Goal: Task Accomplishment & Management: Manage account settings

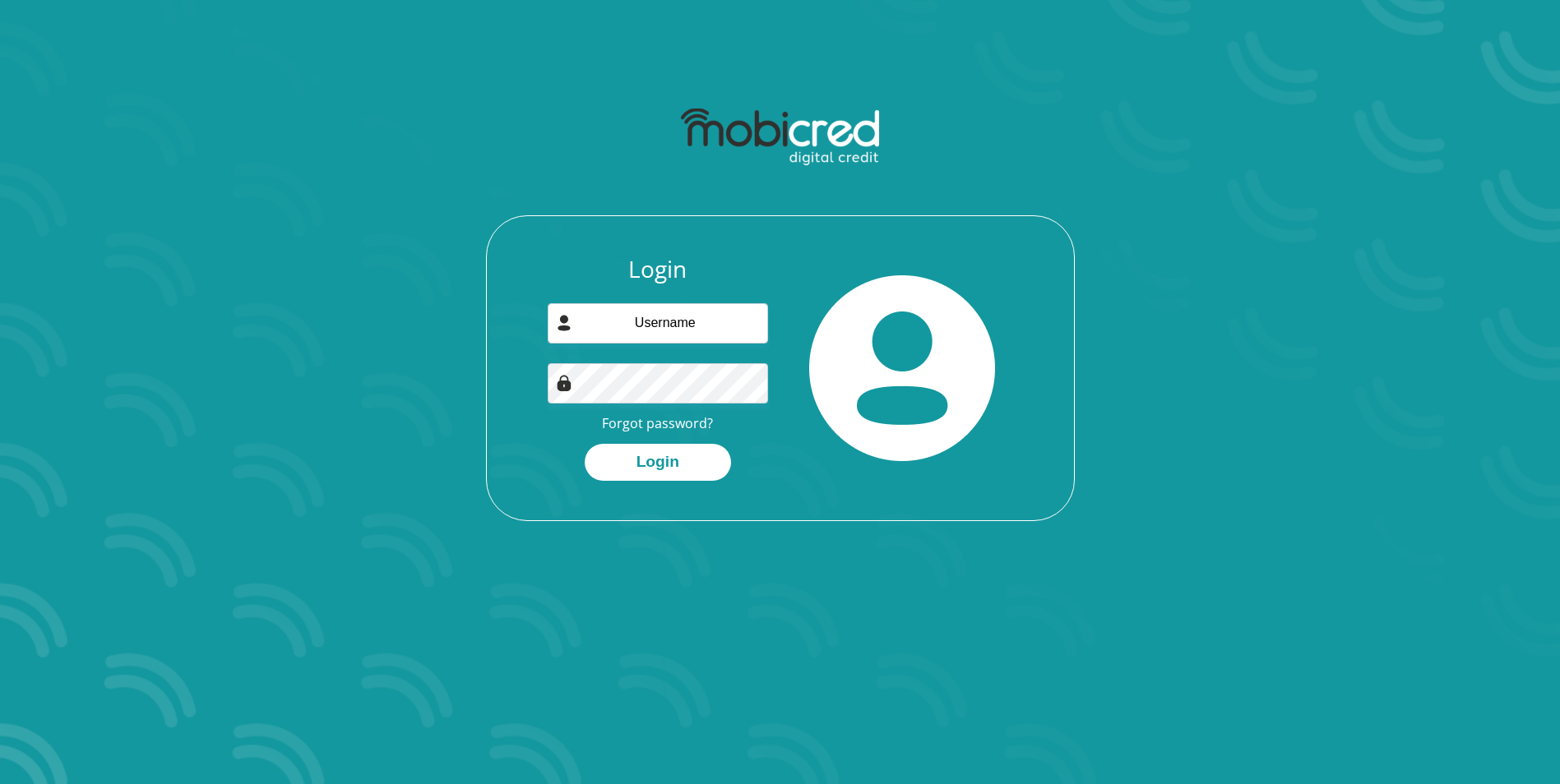
type input "[EMAIL_ADDRESS][DOMAIN_NAME]"
click at [690, 466] on button "Login" at bounding box center [658, 463] width 146 height 37
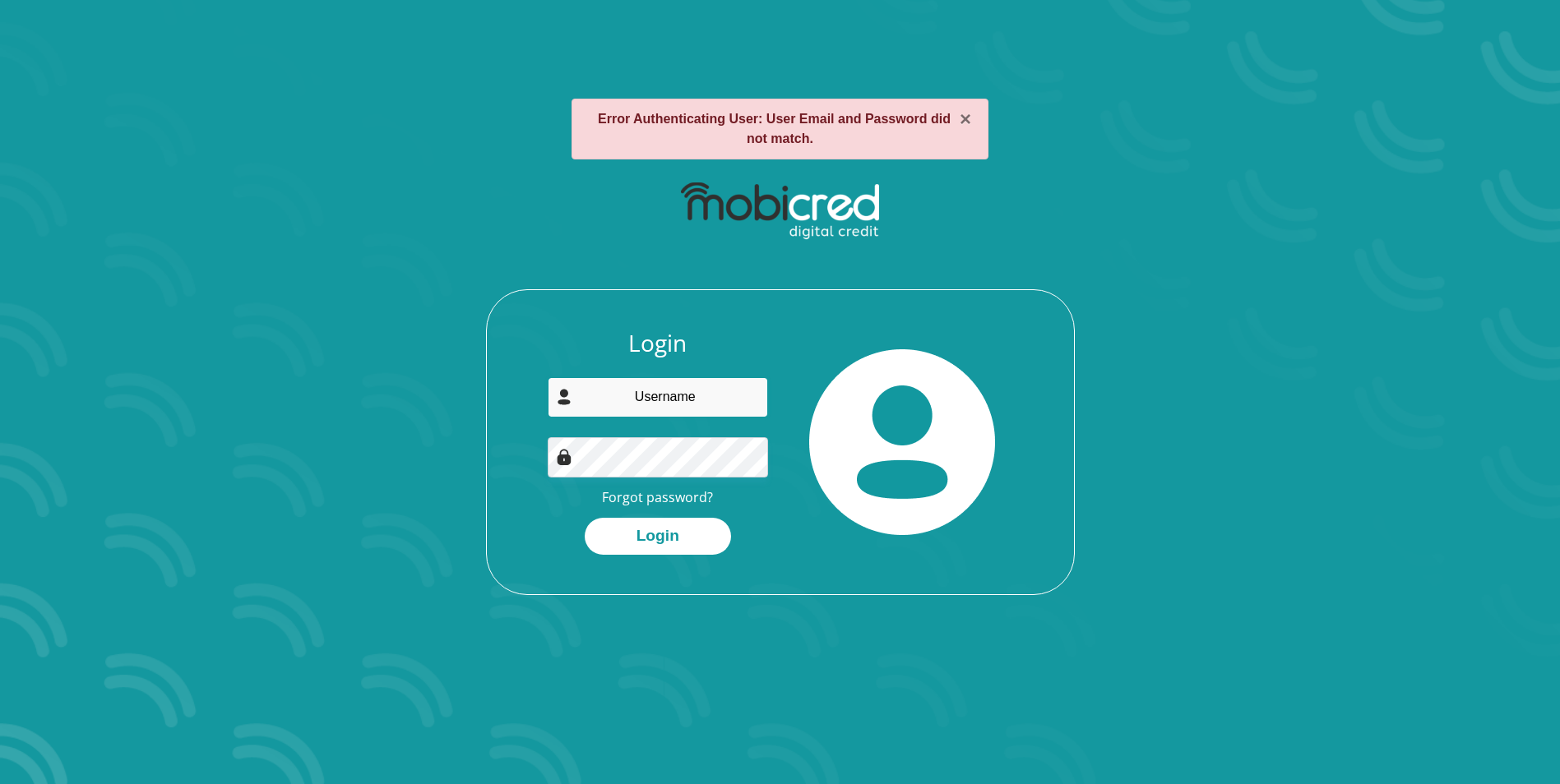
click at [707, 397] on input "email" at bounding box center [658, 397] width 220 height 40
type input "zolile.pooe@gmail.com"
click at [673, 544] on button "Login" at bounding box center [658, 536] width 146 height 37
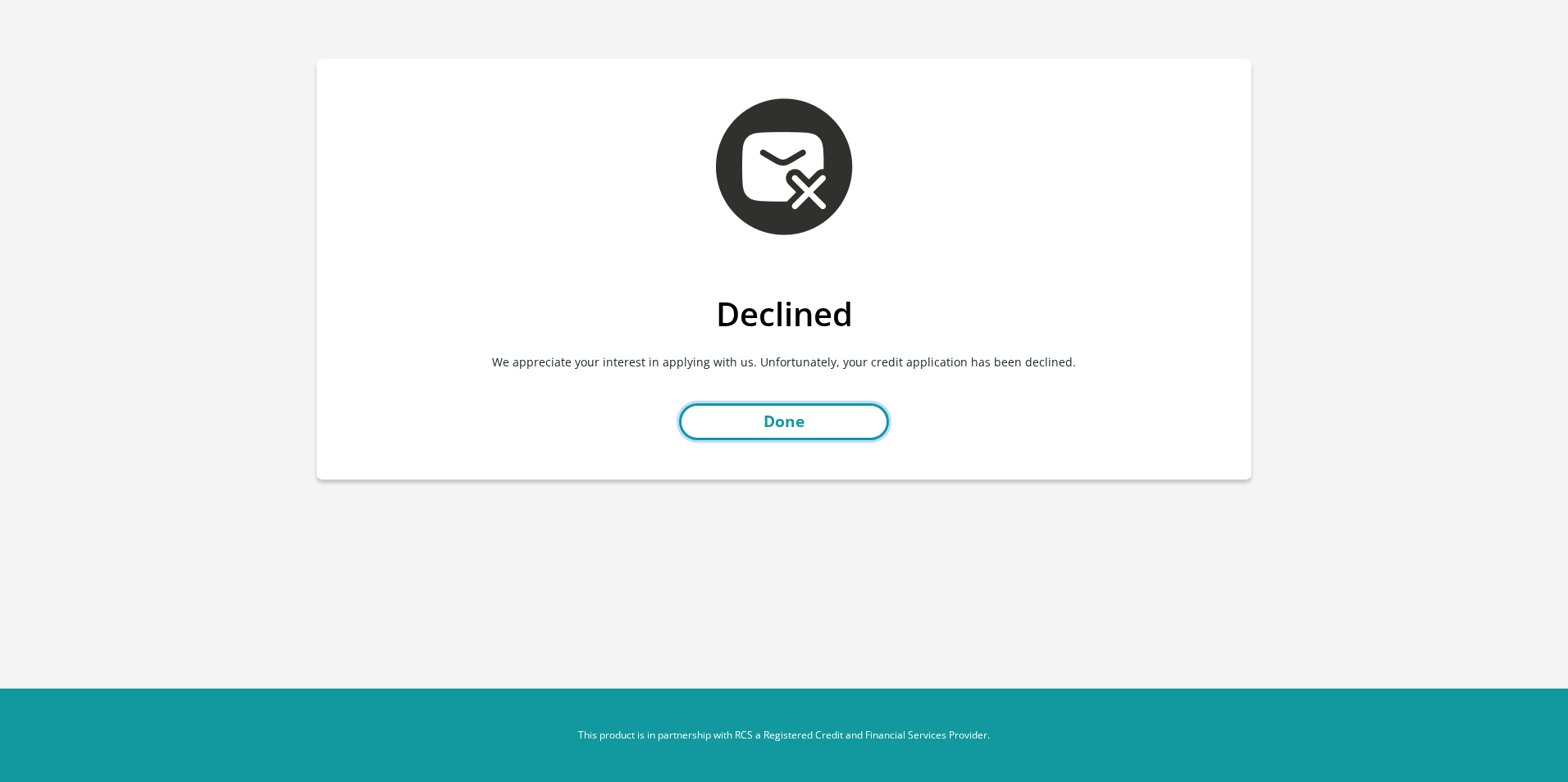
click at [811, 424] on link "Done" at bounding box center [784, 422] width 210 height 37
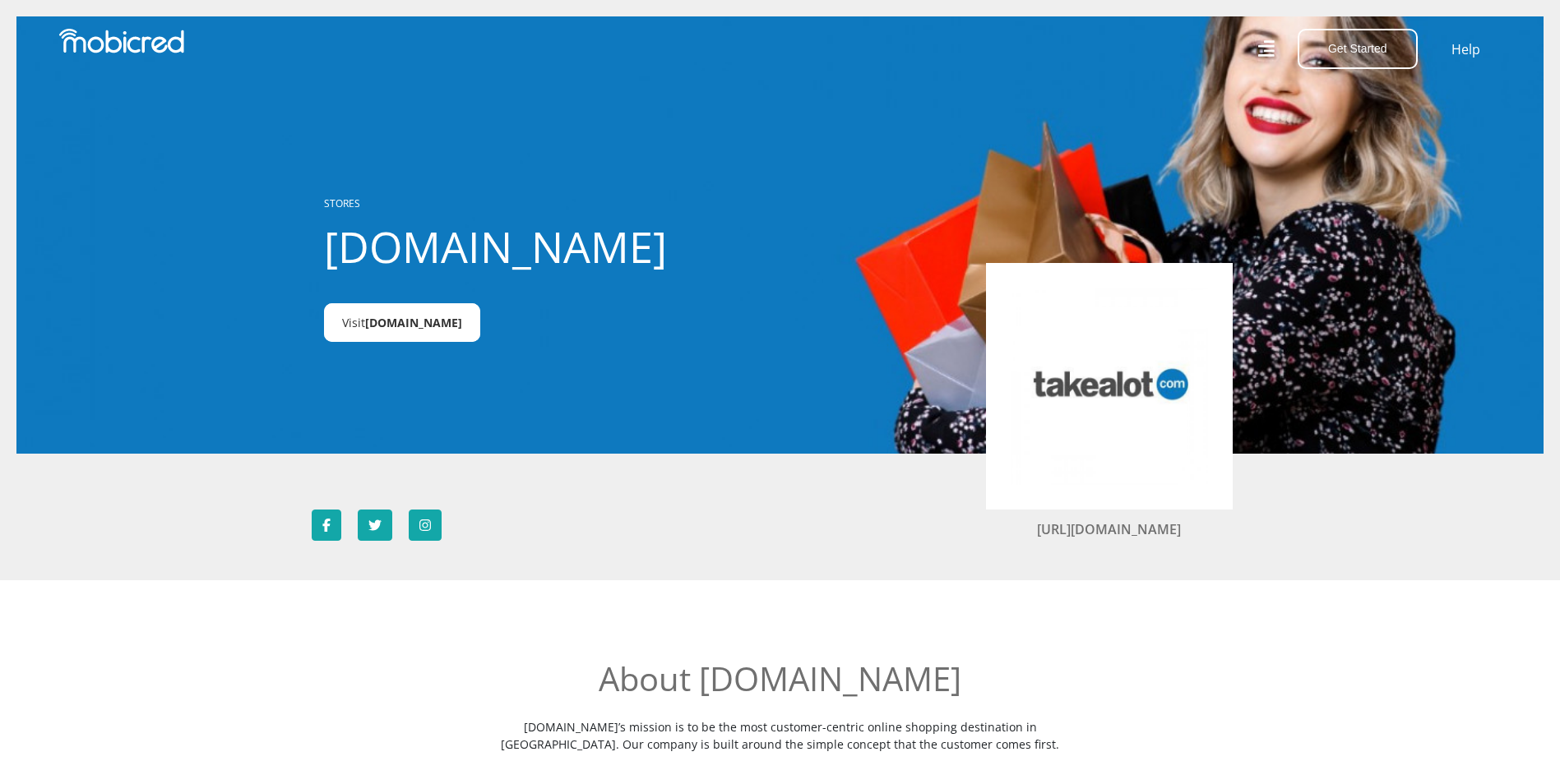
click at [395, 330] on span "Takealot.credit" at bounding box center [414, 322] width 97 height 16
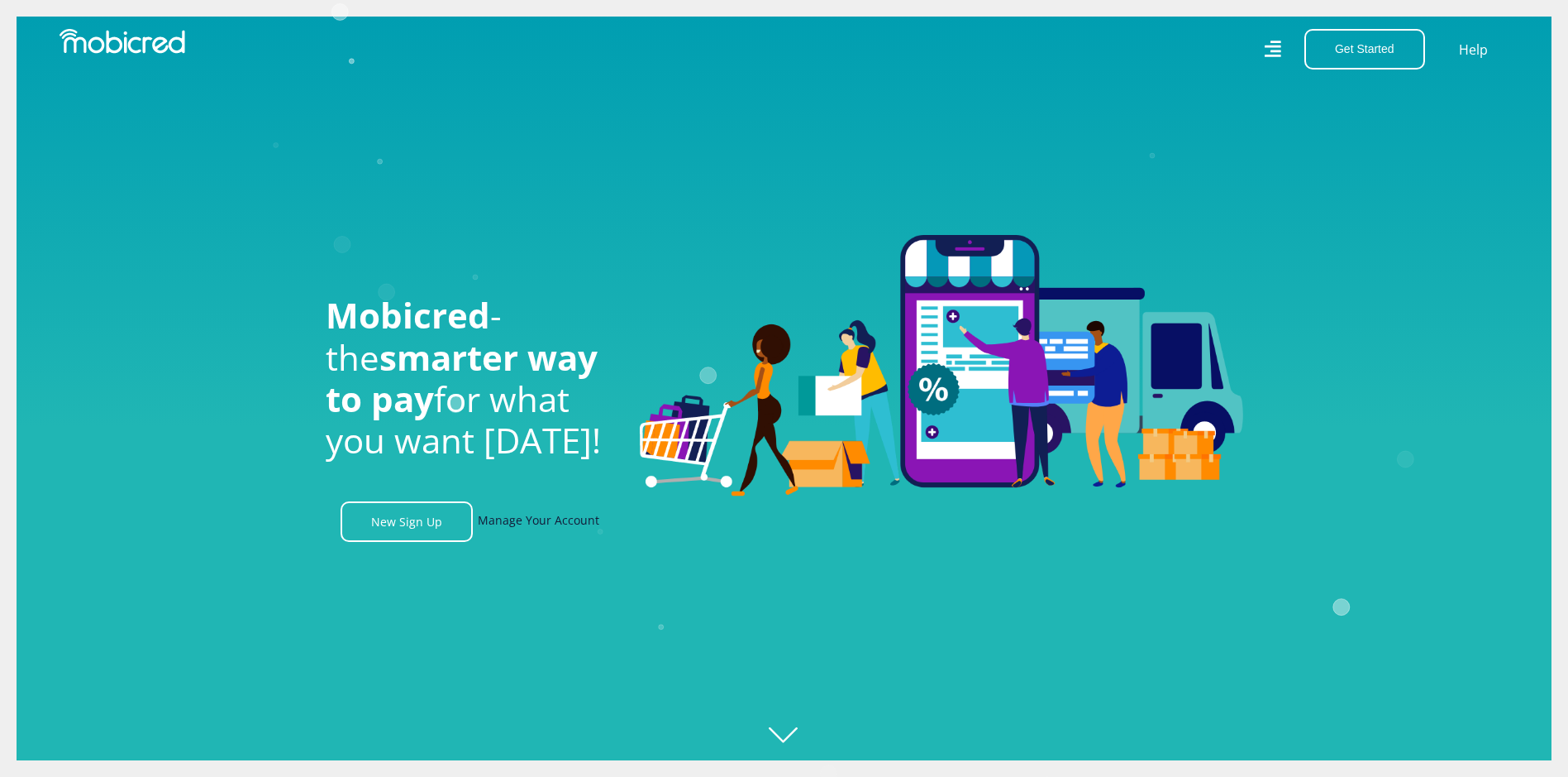
click at [503, 524] on link "Manage Your Account" at bounding box center [538, 521] width 122 height 41
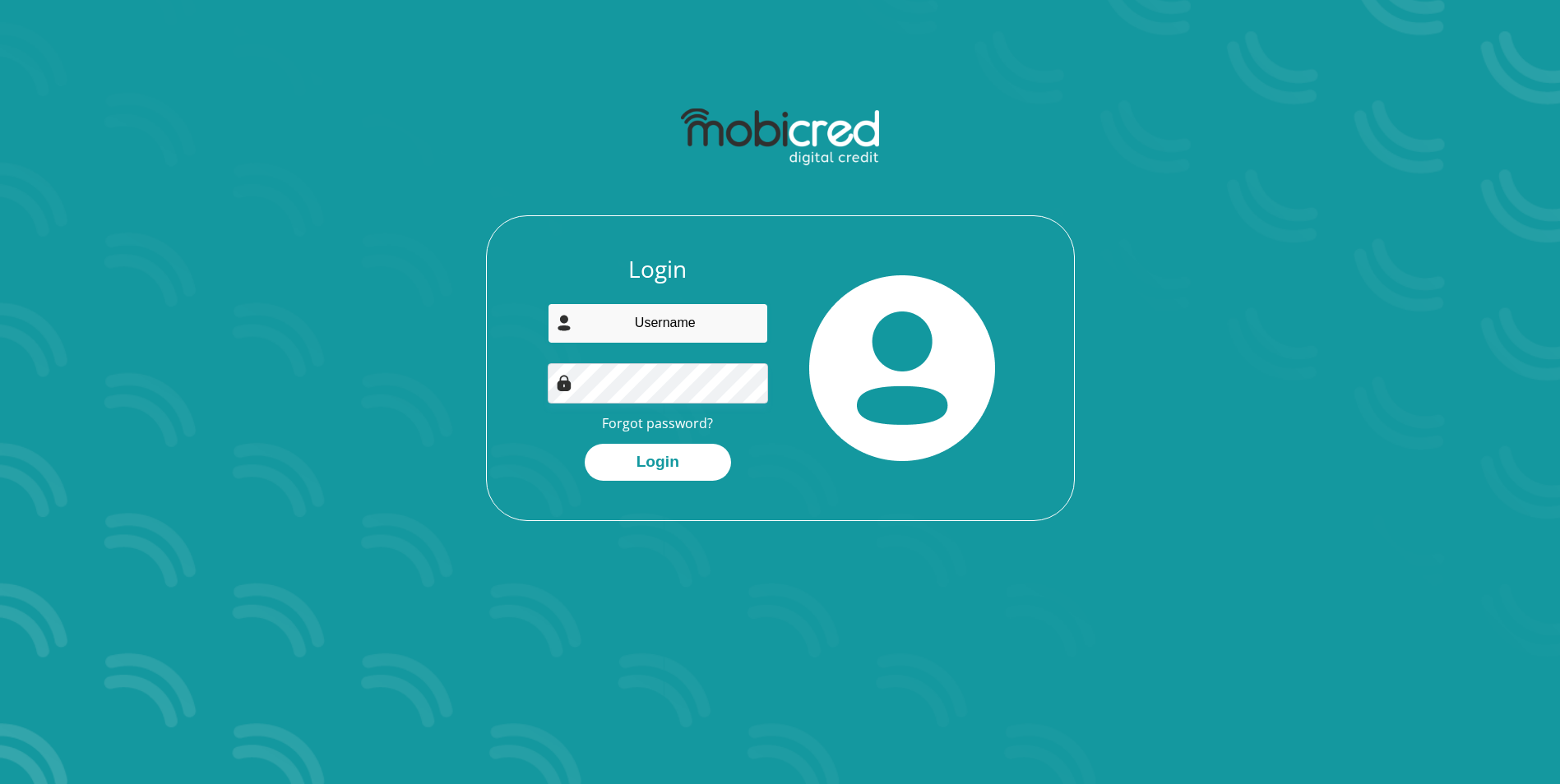
click at [663, 327] on input "email" at bounding box center [658, 323] width 220 height 40
type input "[EMAIL_ADDRESS][DOMAIN_NAME]"
click at [673, 420] on link "Forgot password?" at bounding box center [657, 423] width 111 height 18
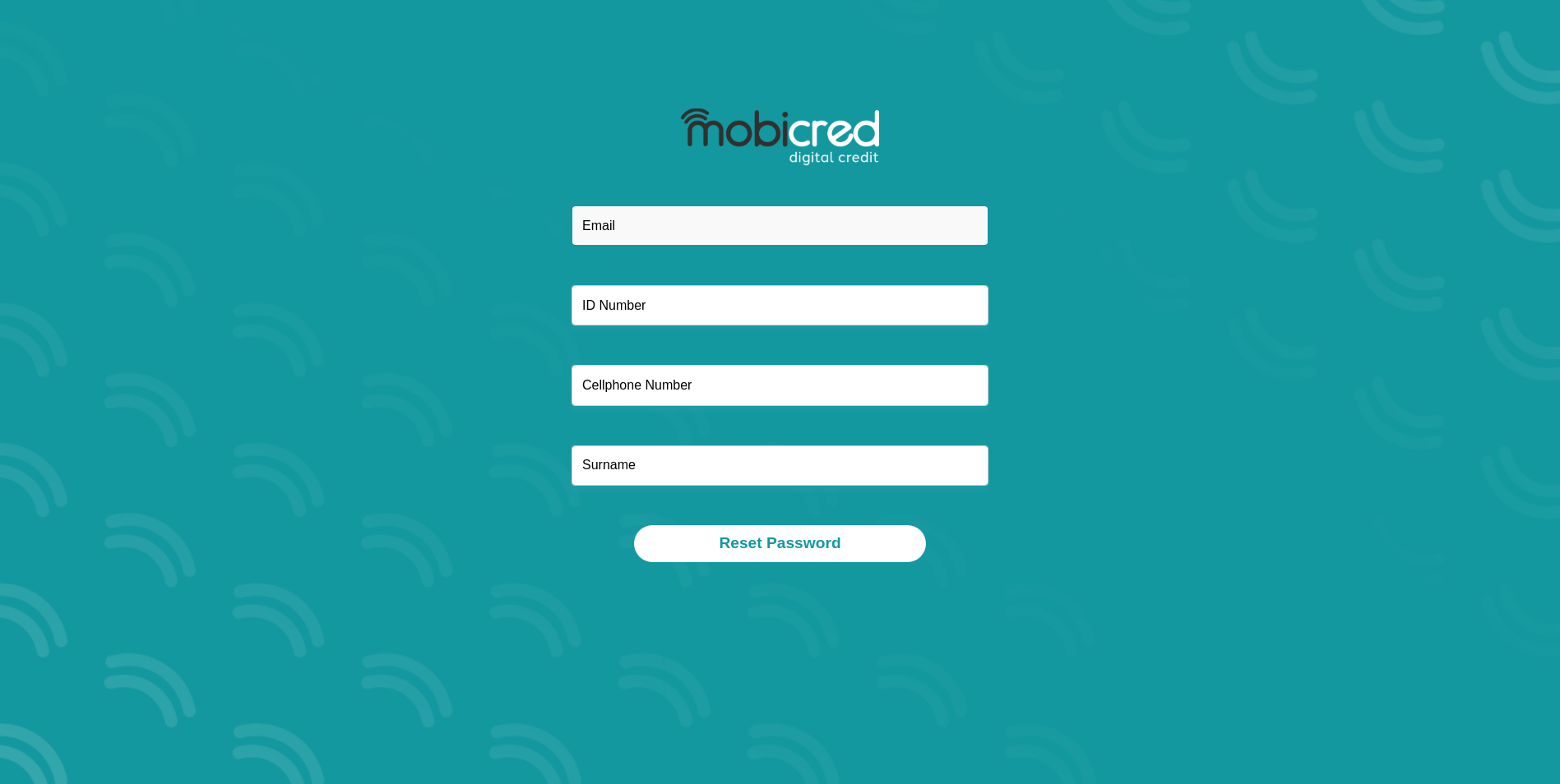
click at [658, 232] on input "email" at bounding box center [780, 225] width 417 height 40
type input "[EMAIL_ADDRESS][DOMAIN_NAME]"
type input "9008175338080"
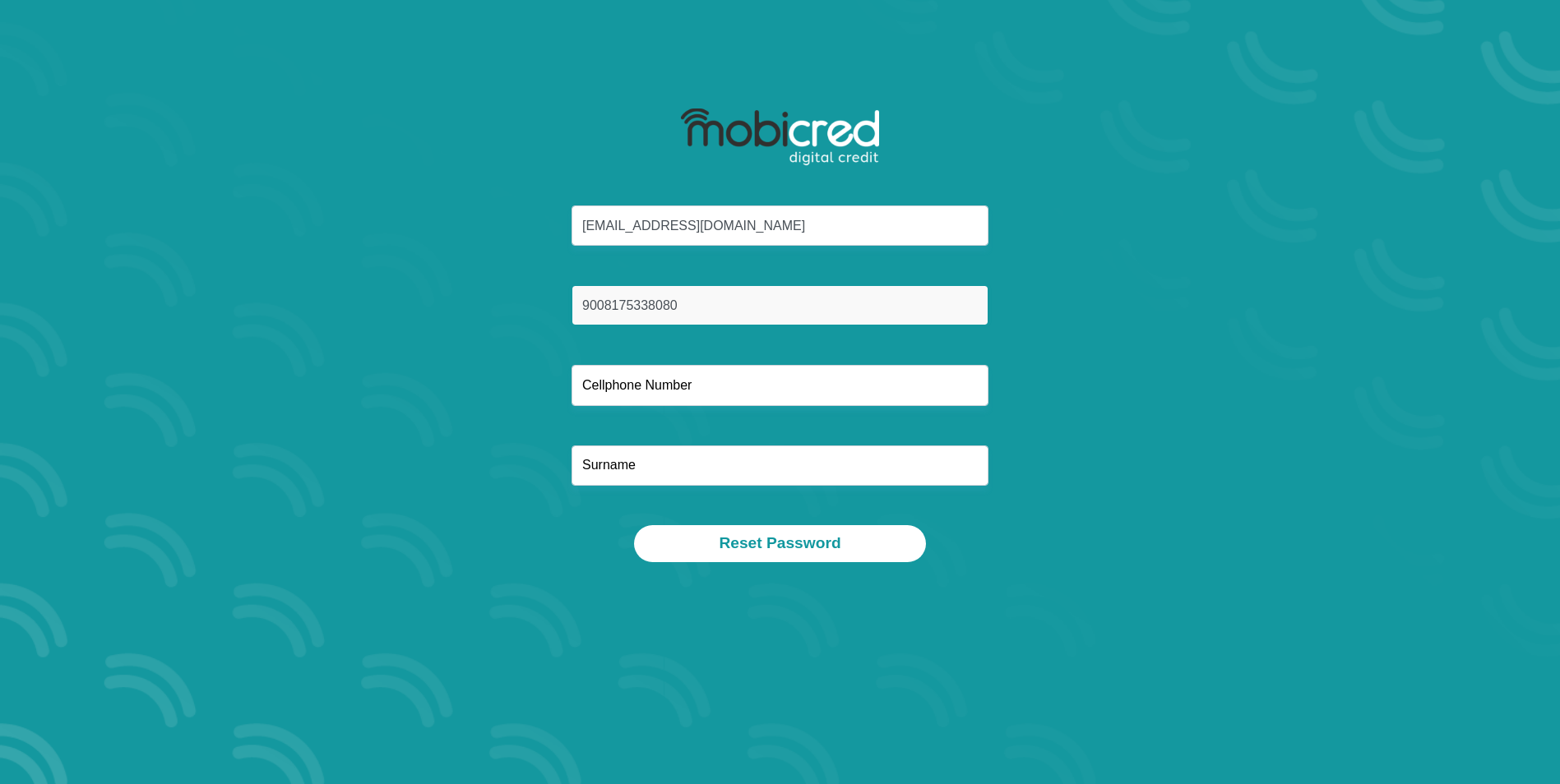
type input "0760319712"
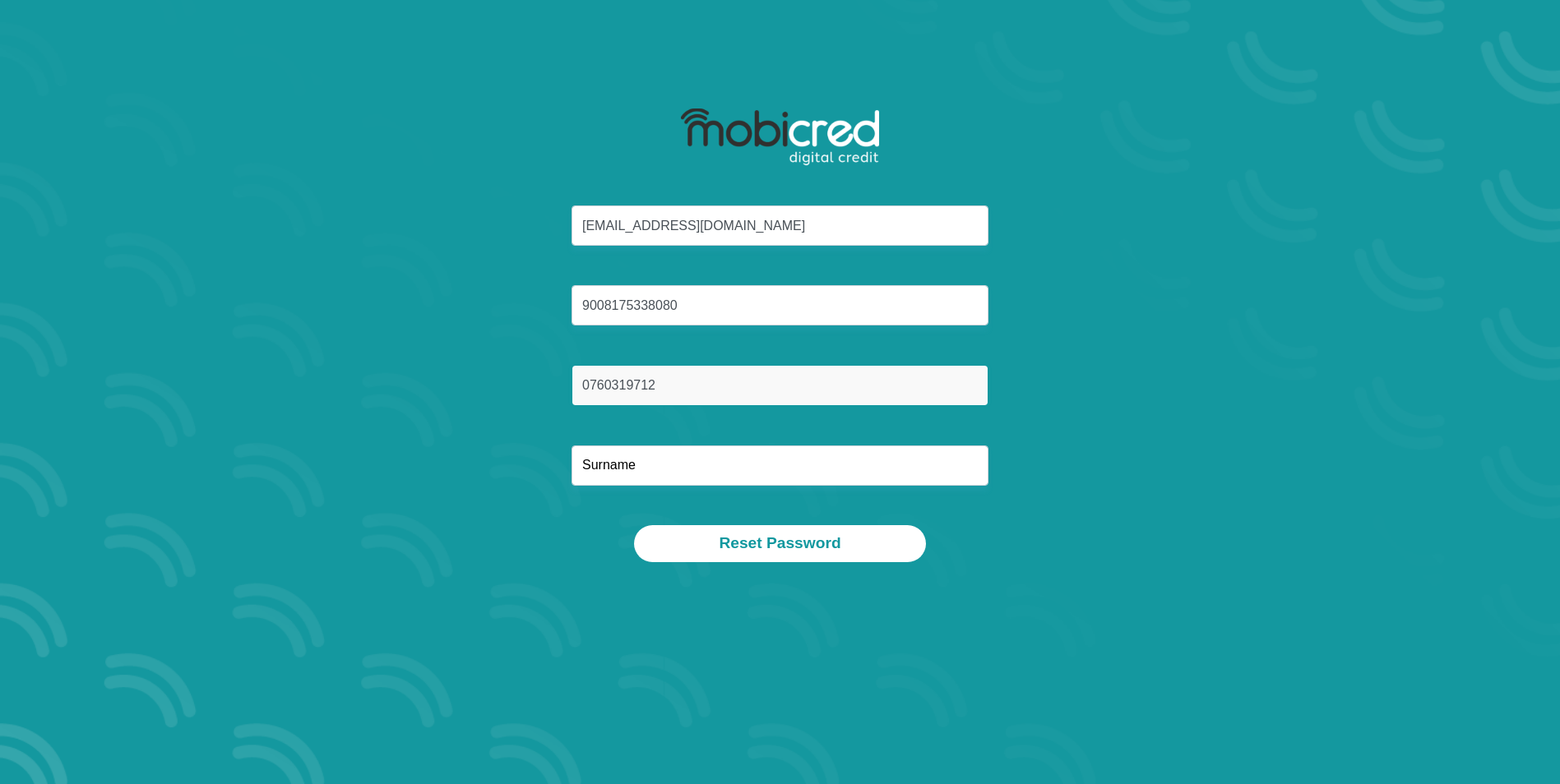
click at [688, 402] on input "0760319712" at bounding box center [780, 385] width 417 height 40
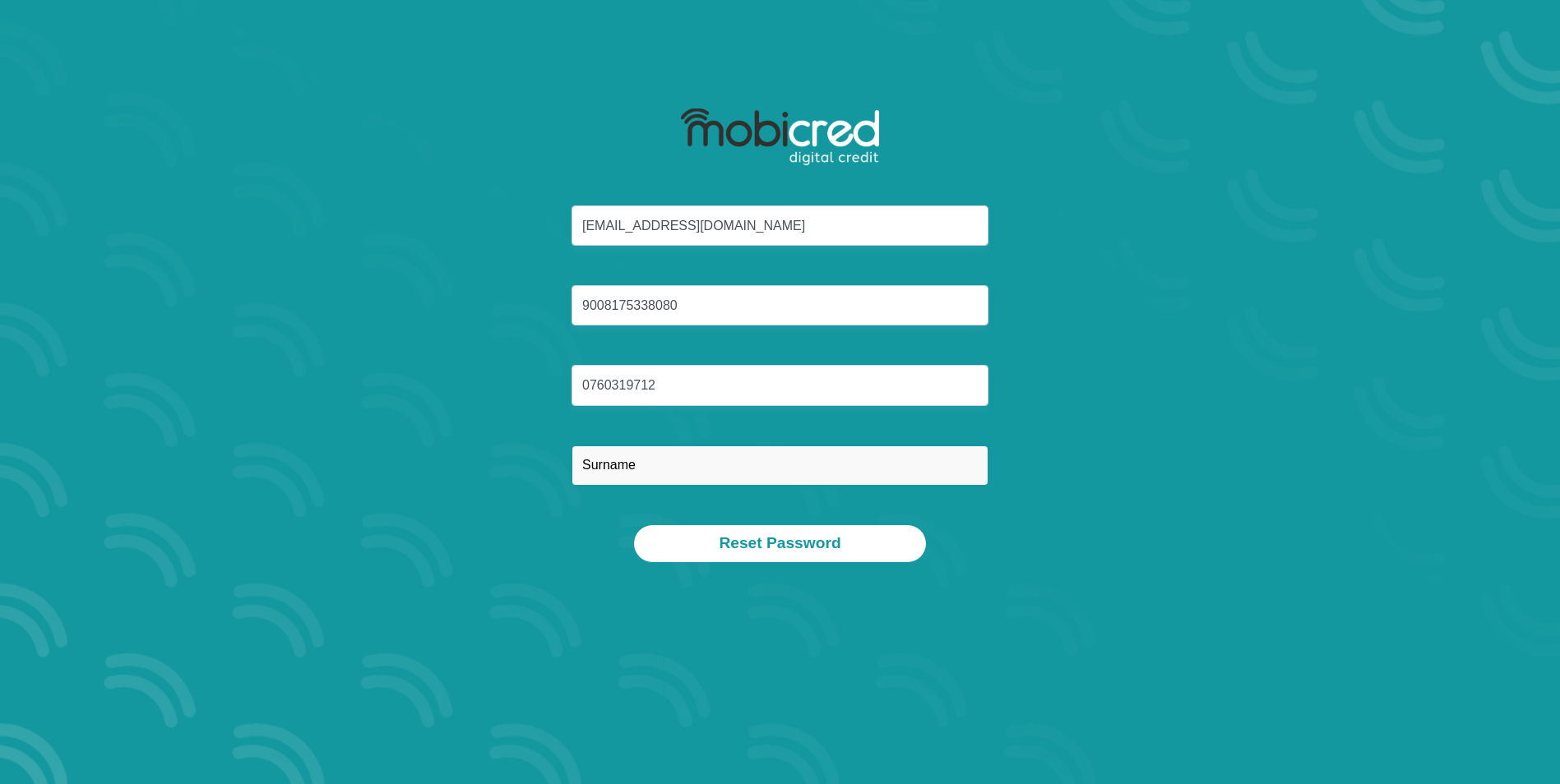
click at [585, 473] on input "text" at bounding box center [780, 466] width 417 height 40
type input "Pooe"
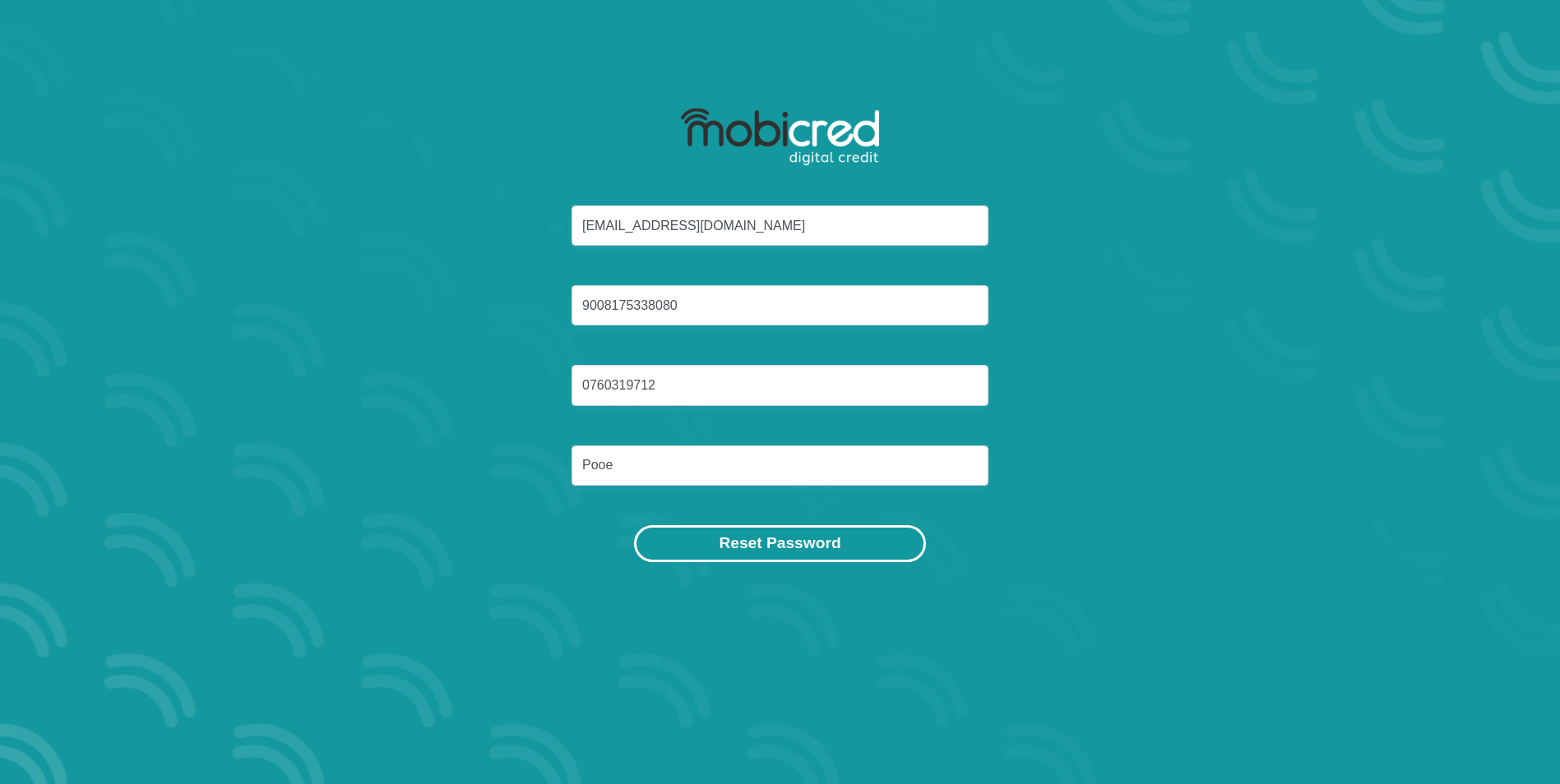
click at [793, 549] on button "Reset Password" at bounding box center [780, 544] width 291 height 37
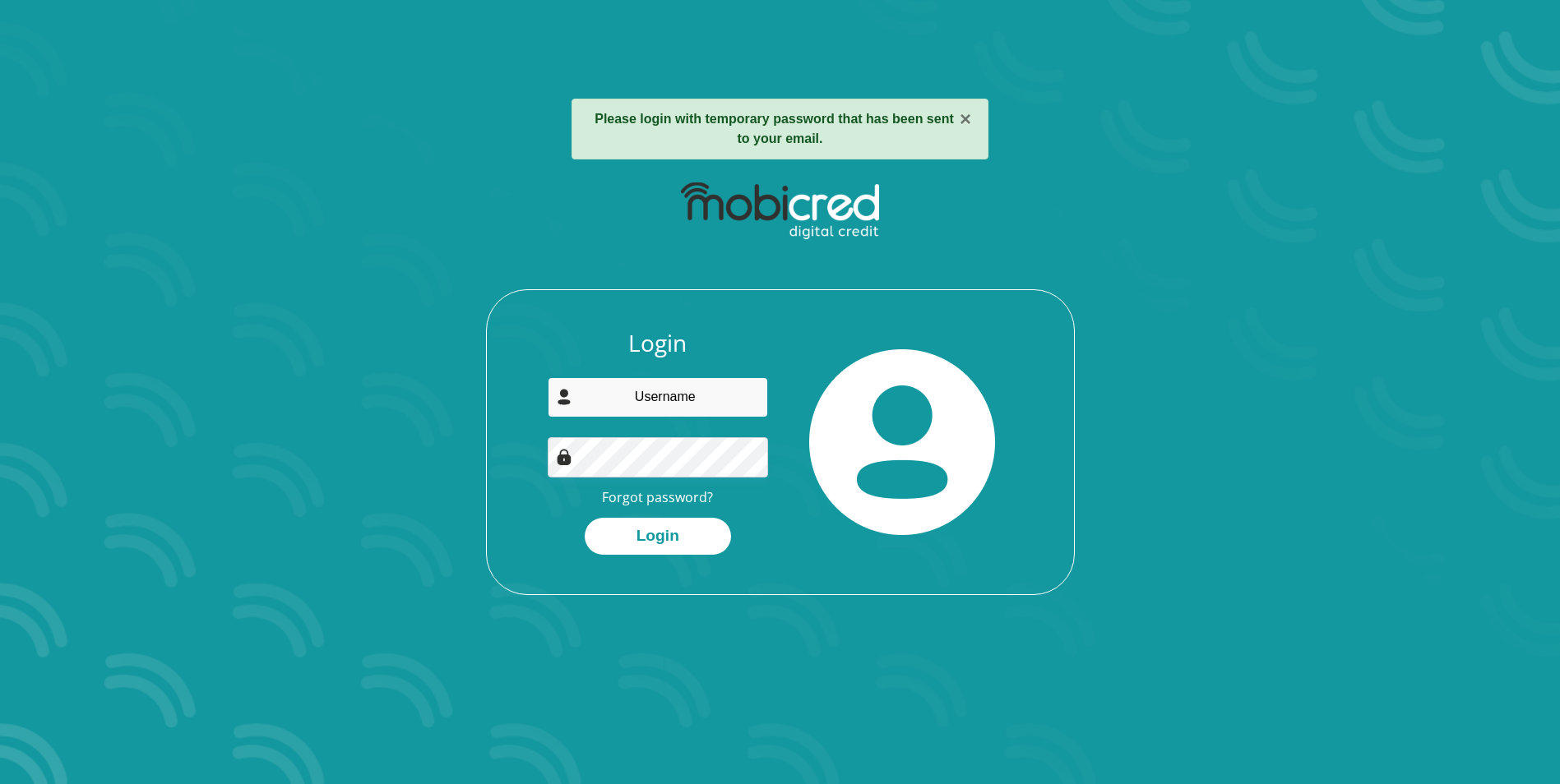
click at [738, 396] on input "email" at bounding box center [658, 397] width 220 height 40
type input "[EMAIL_ADDRESS][DOMAIN_NAME]"
click at [672, 549] on button "Login" at bounding box center [658, 536] width 146 height 37
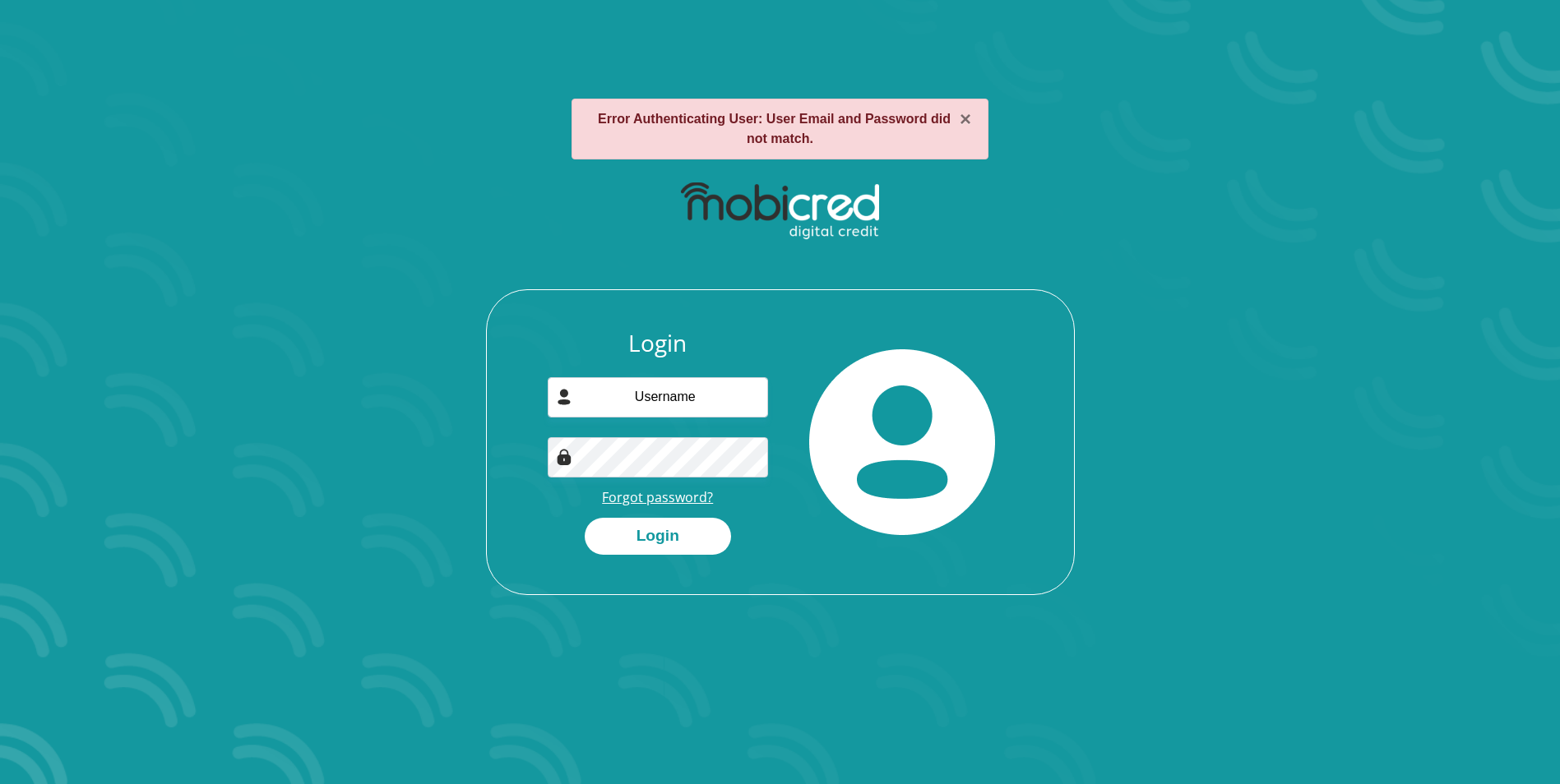
click at [678, 495] on link "Forgot password?" at bounding box center [657, 497] width 111 height 18
click at [703, 391] on input "email" at bounding box center [658, 397] width 220 height 40
type input "[EMAIL_ADDRESS][DOMAIN_NAME]"
click at [643, 526] on button "Login" at bounding box center [658, 536] width 146 height 37
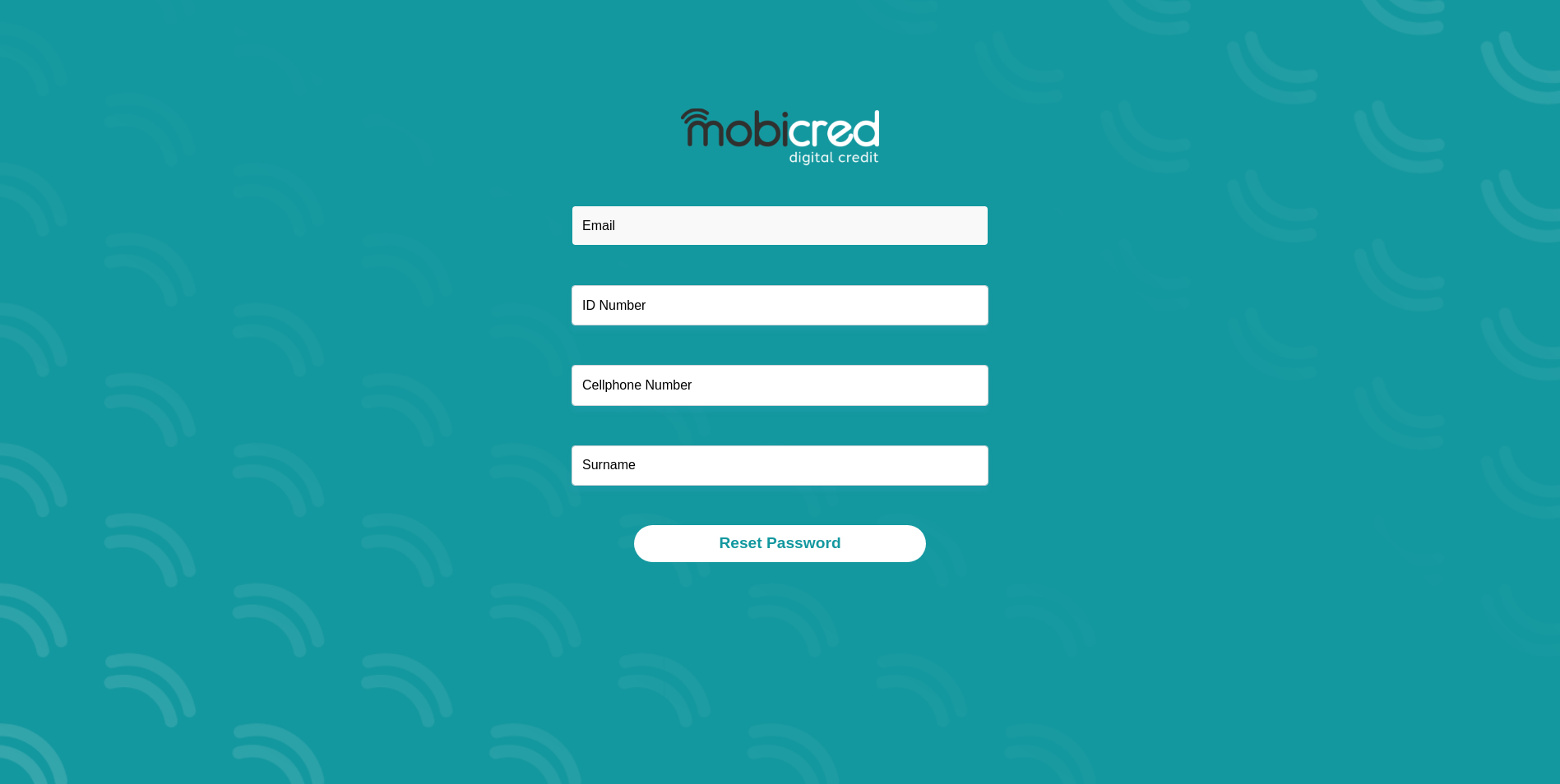
click at [677, 208] on input "email" at bounding box center [780, 225] width 417 height 40
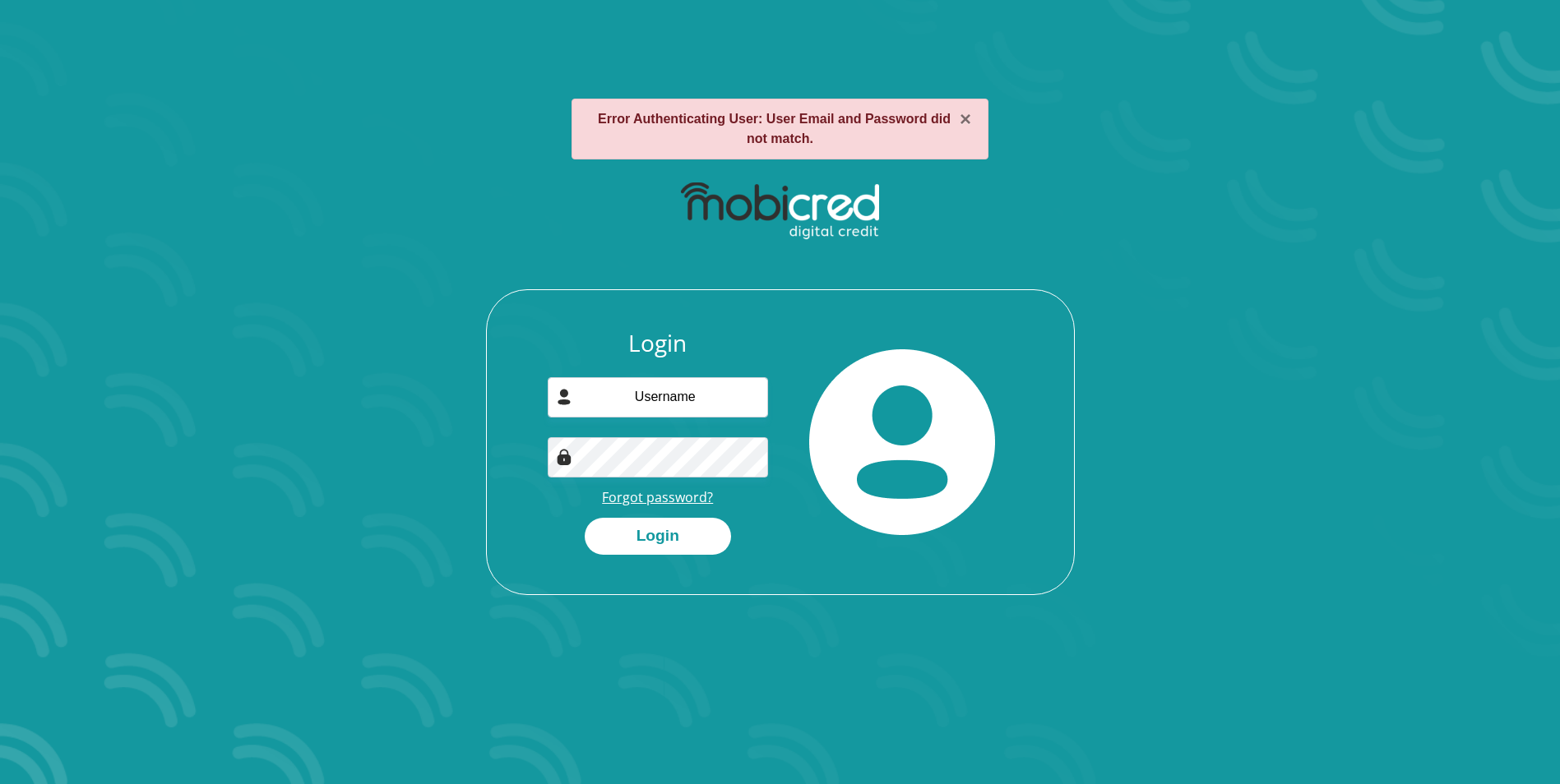
click at [659, 499] on link "Forgot password?" at bounding box center [657, 497] width 111 height 18
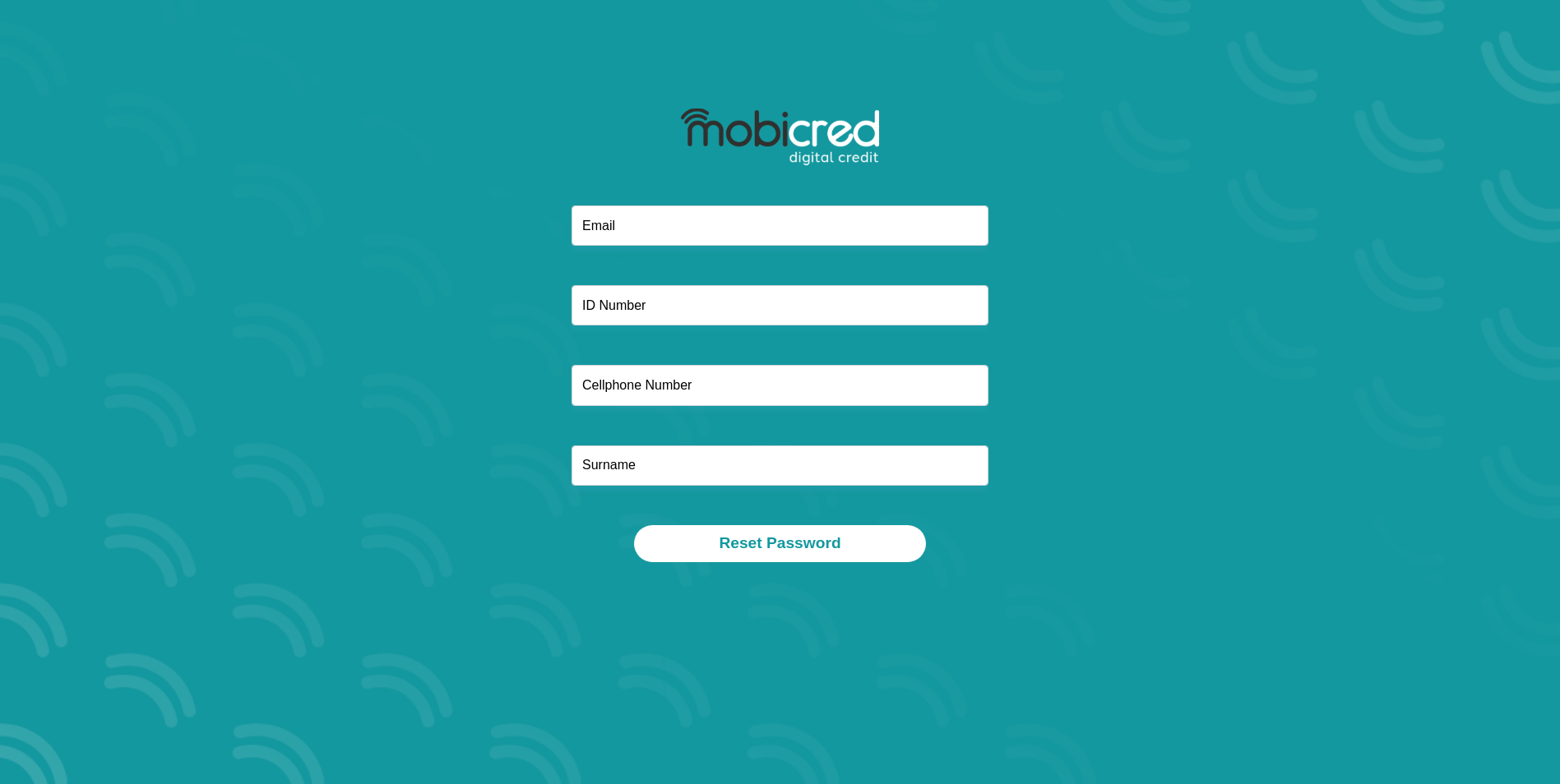
type input "[EMAIL_ADDRESS][DOMAIN_NAME]"
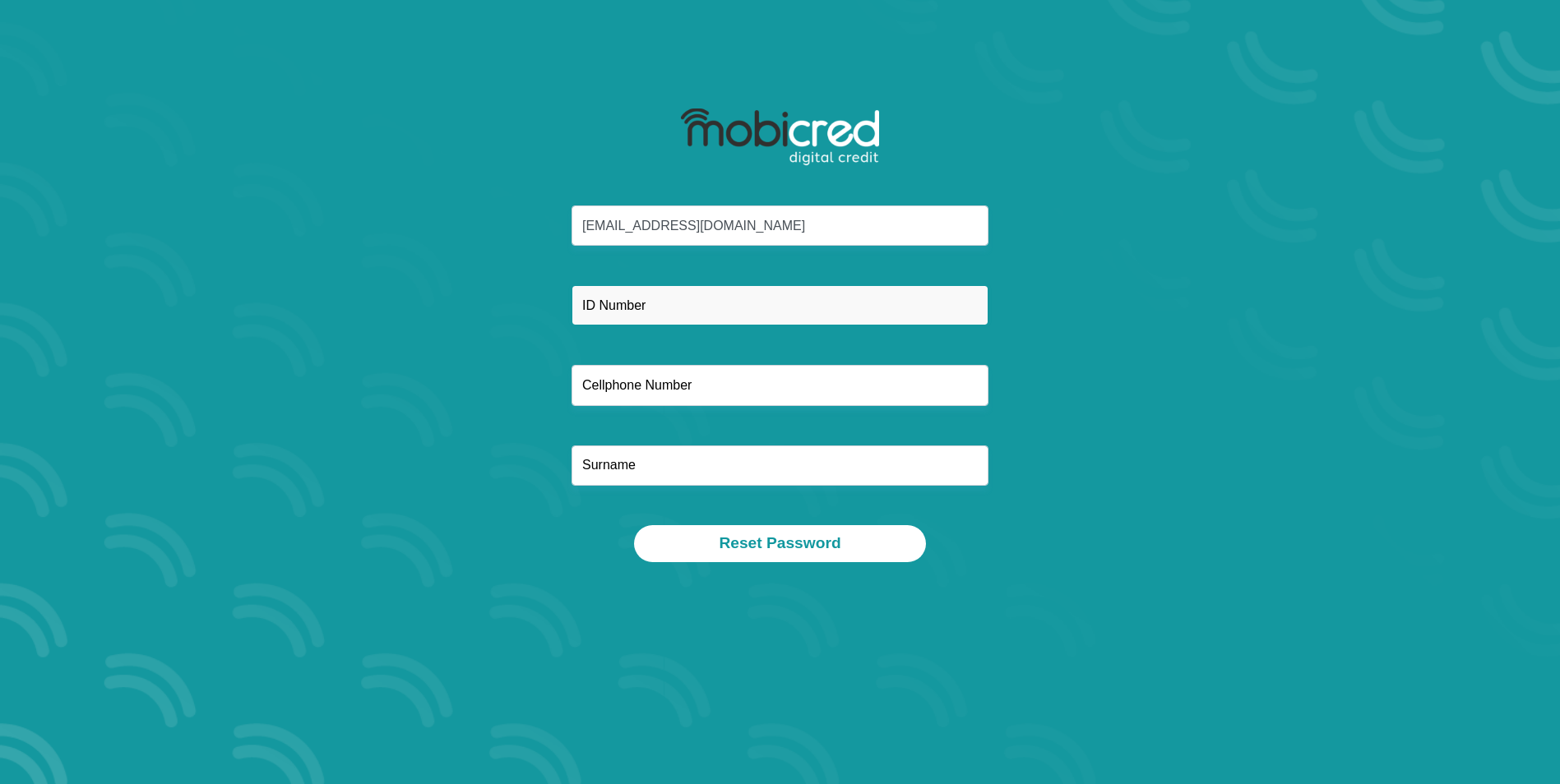
type input "0760319712"
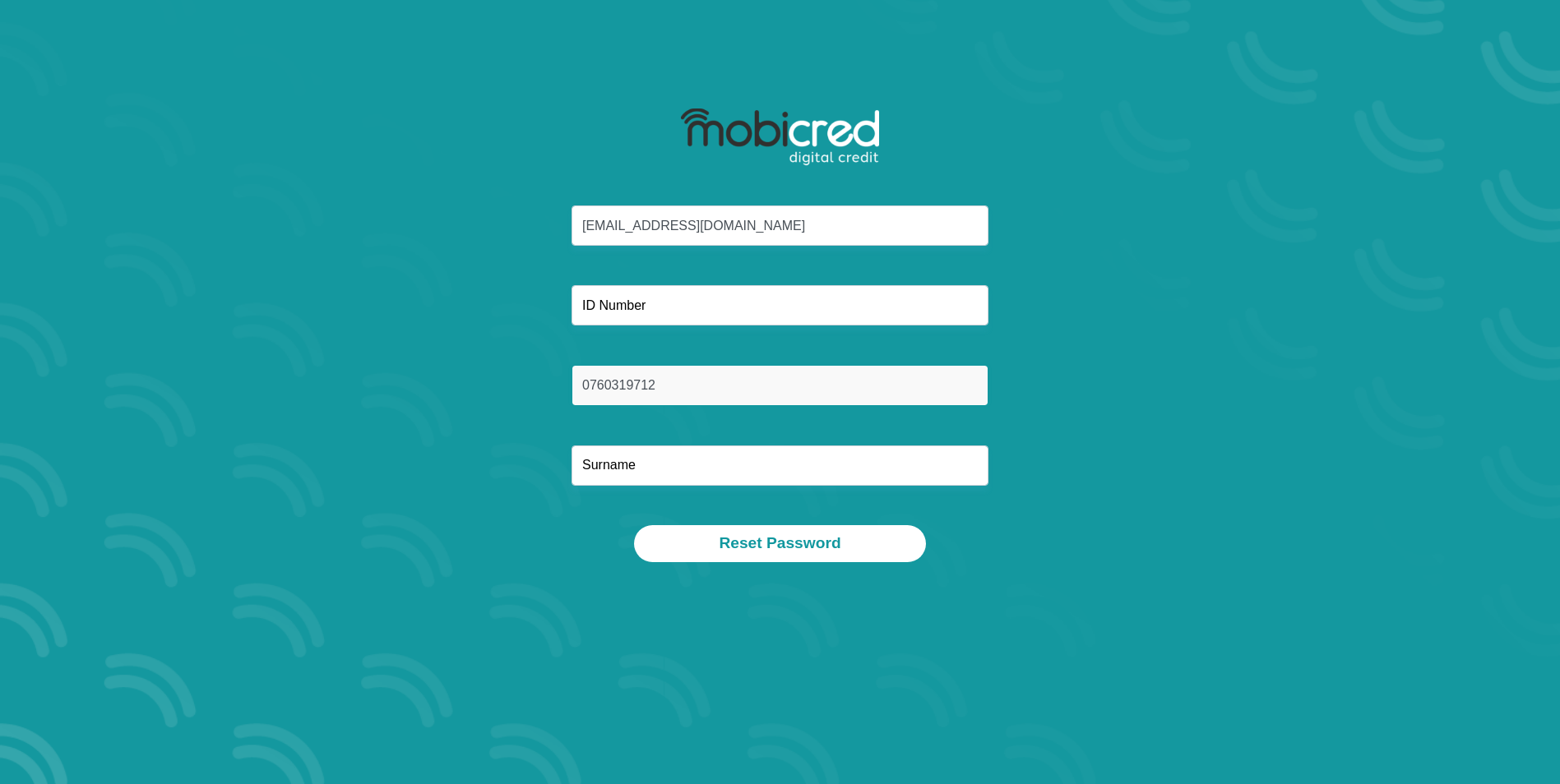
type input "Pooe"
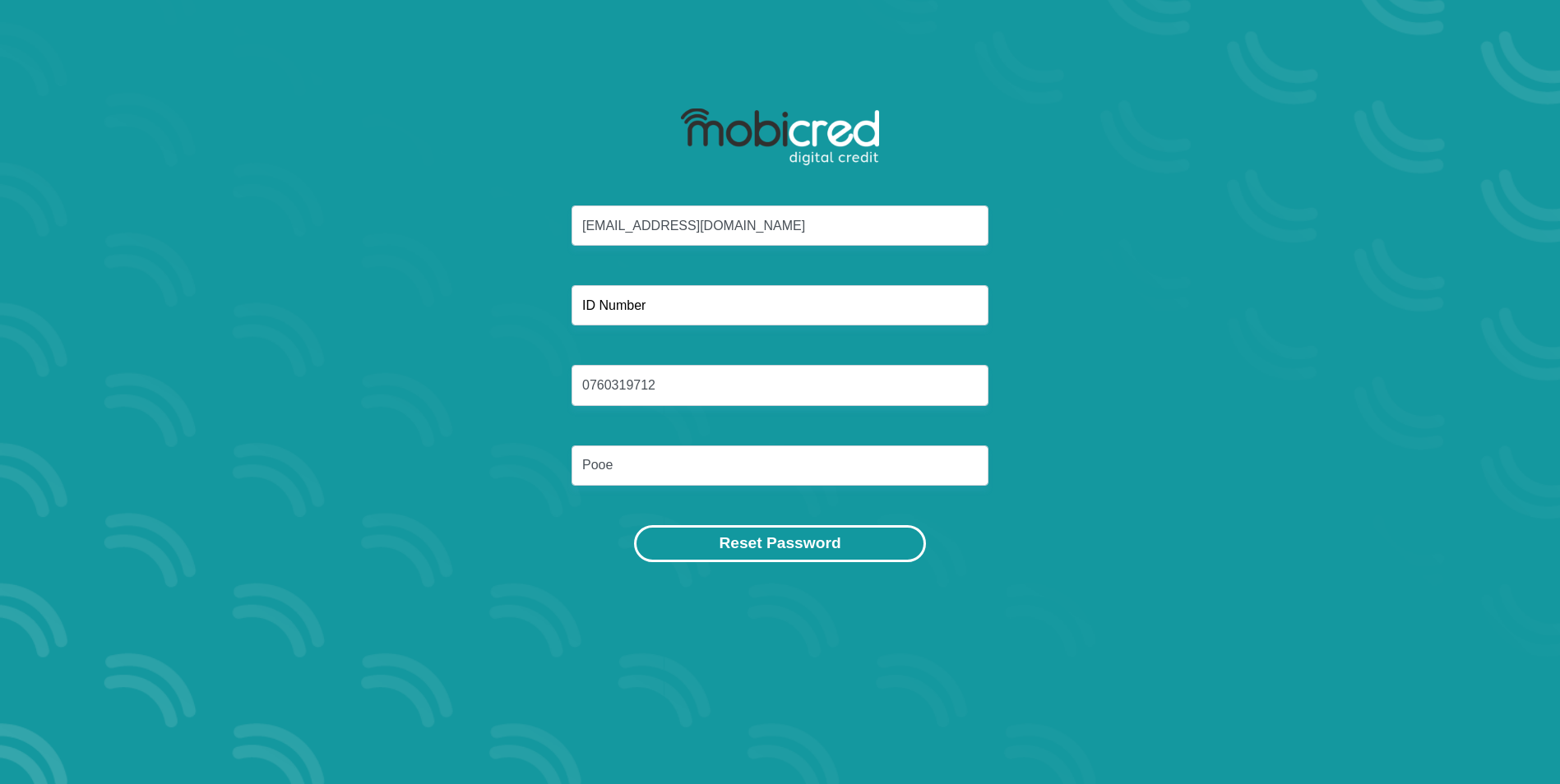
click at [818, 556] on button "Reset Password" at bounding box center [780, 544] width 291 height 37
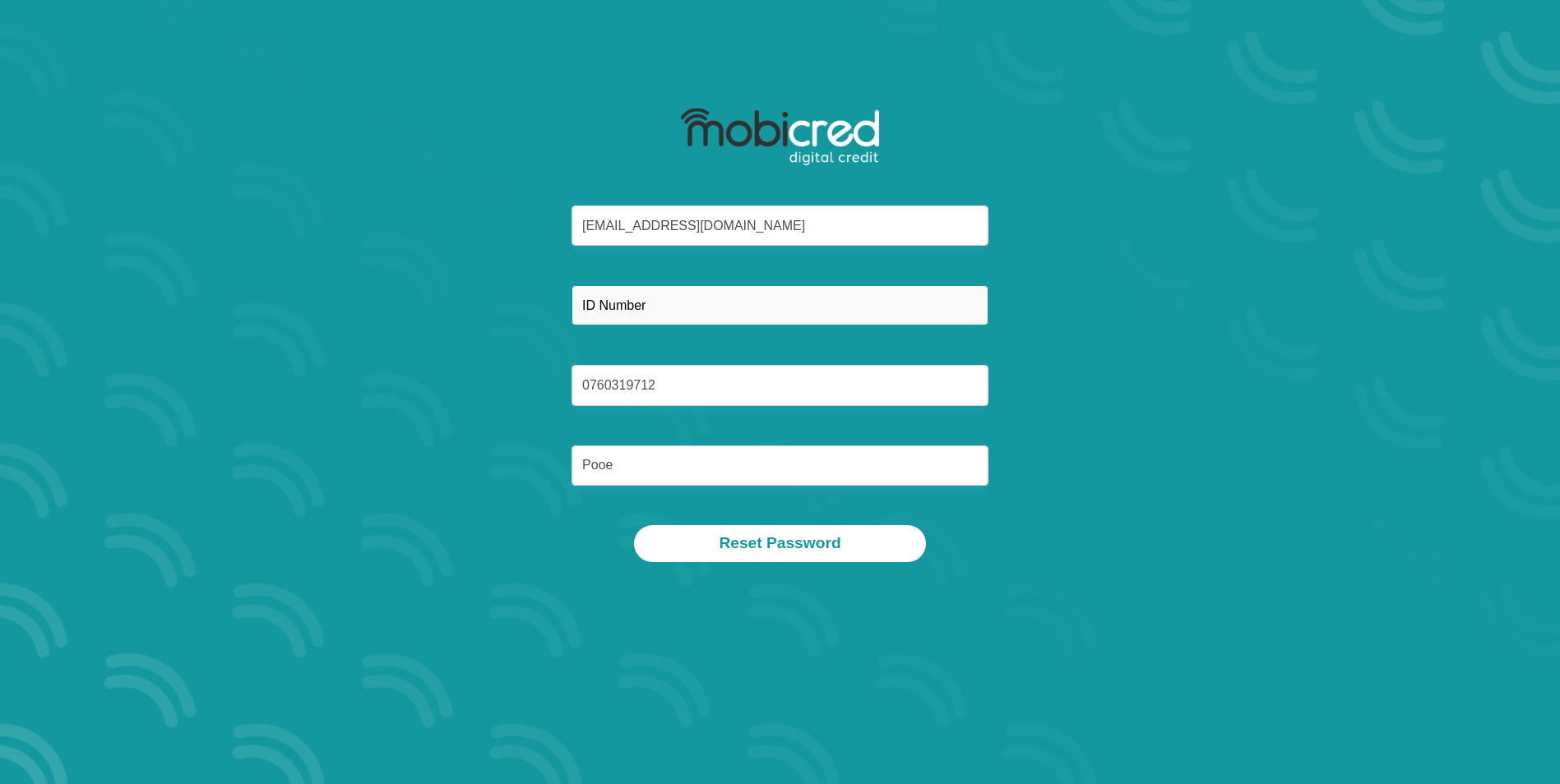
click at [708, 300] on input "text" at bounding box center [780, 305] width 417 height 40
type input "9008175338080"
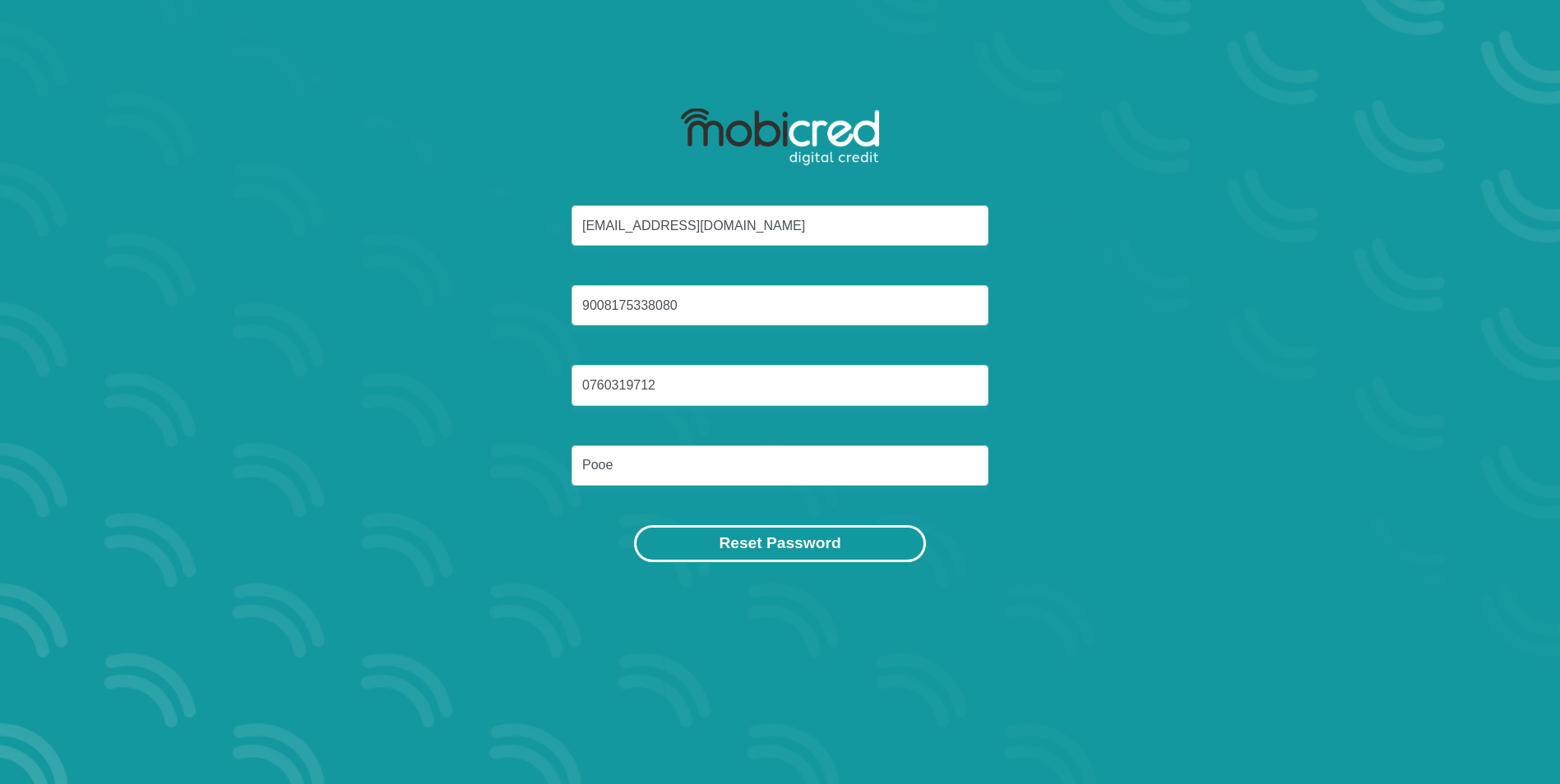
click at [801, 553] on button "Reset Password" at bounding box center [780, 544] width 291 height 37
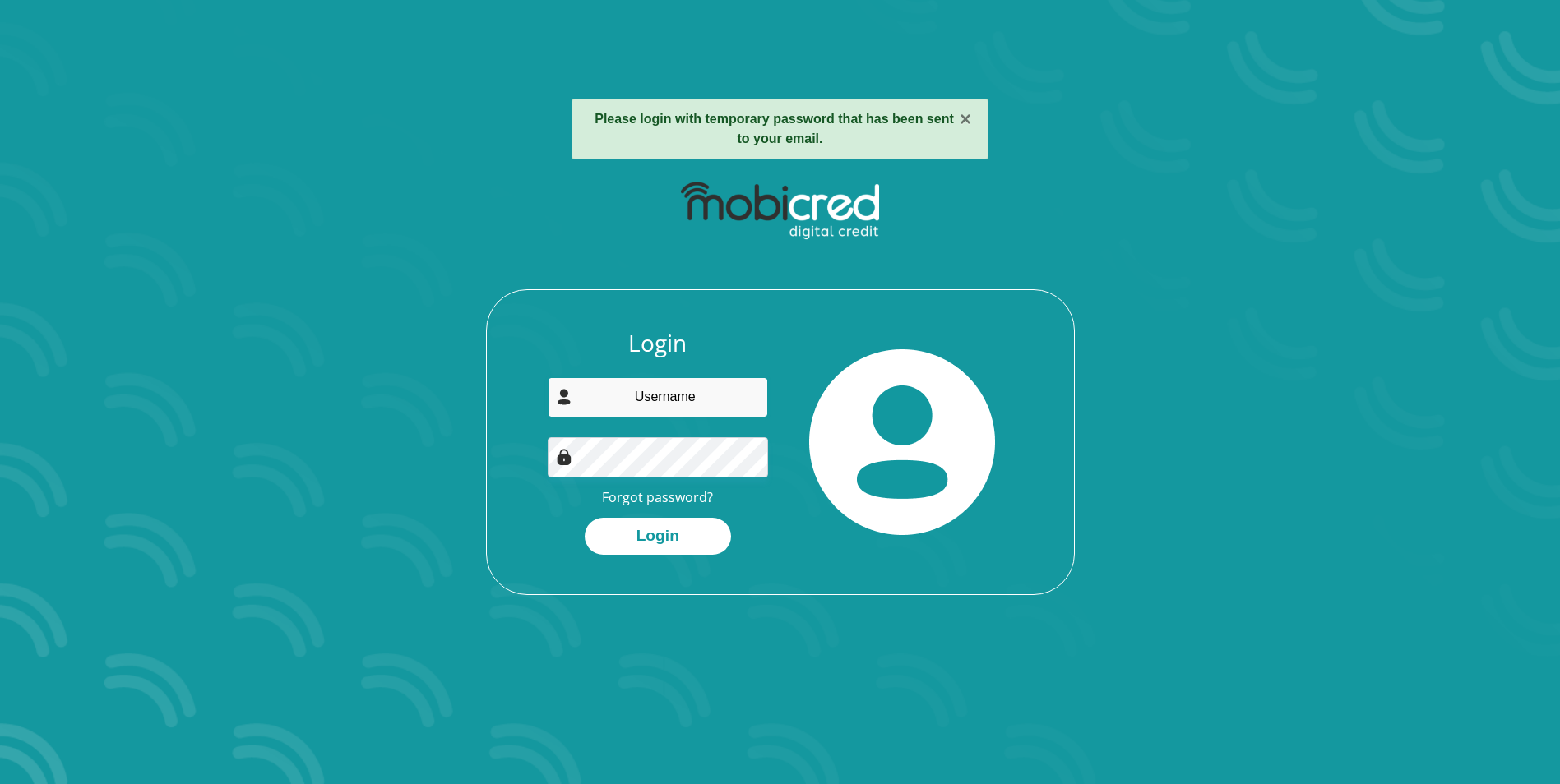
click at [738, 411] on input "email" at bounding box center [658, 397] width 220 height 40
type input "[EMAIL_ADDRESS][DOMAIN_NAME]"
click at [668, 528] on button "Login" at bounding box center [658, 536] width 146 height 37
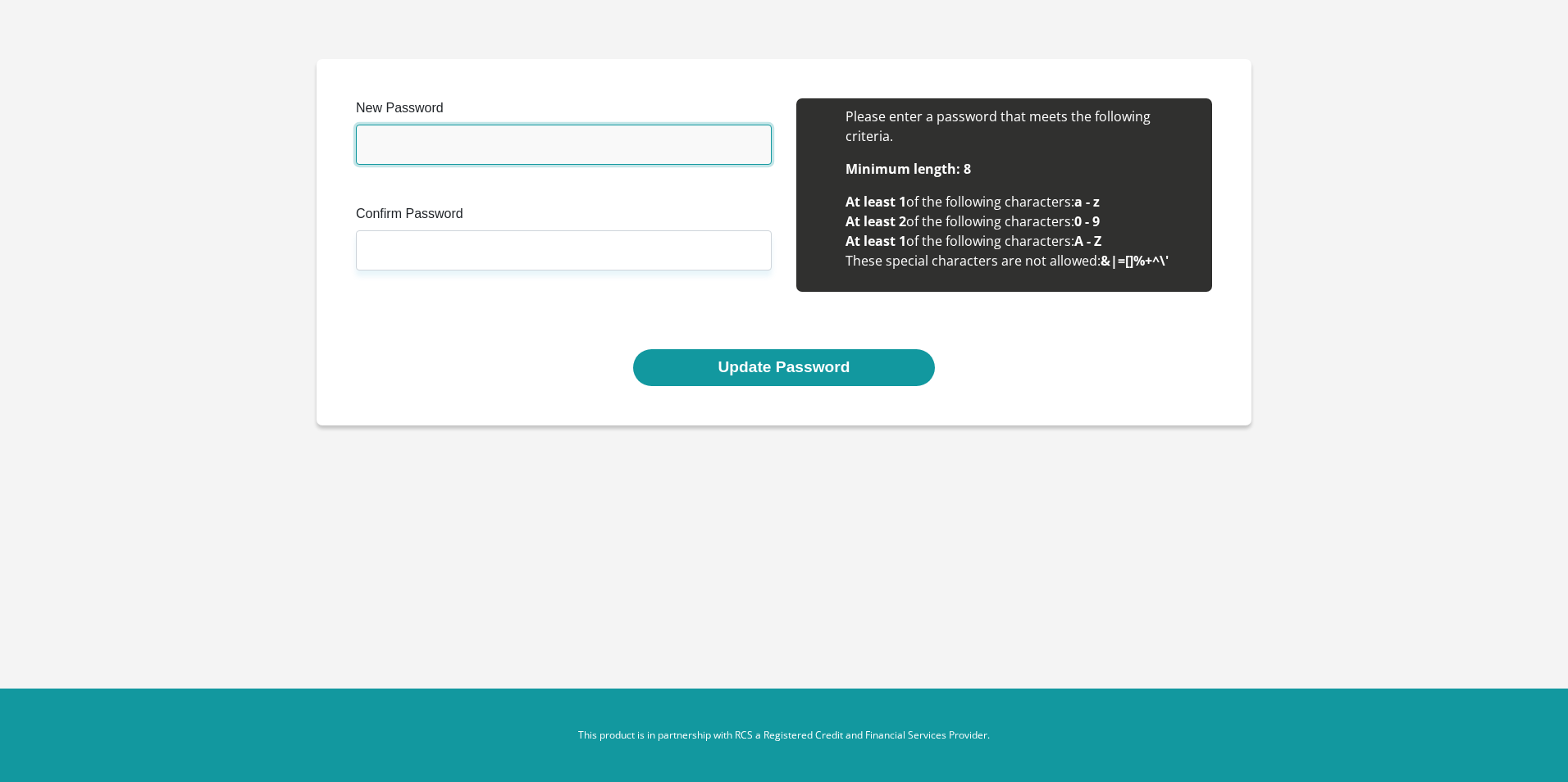
click at [431, 156] on input "New Password" at bounding box center [564, 144] width 416 height 40
type input "Phyllis1960"
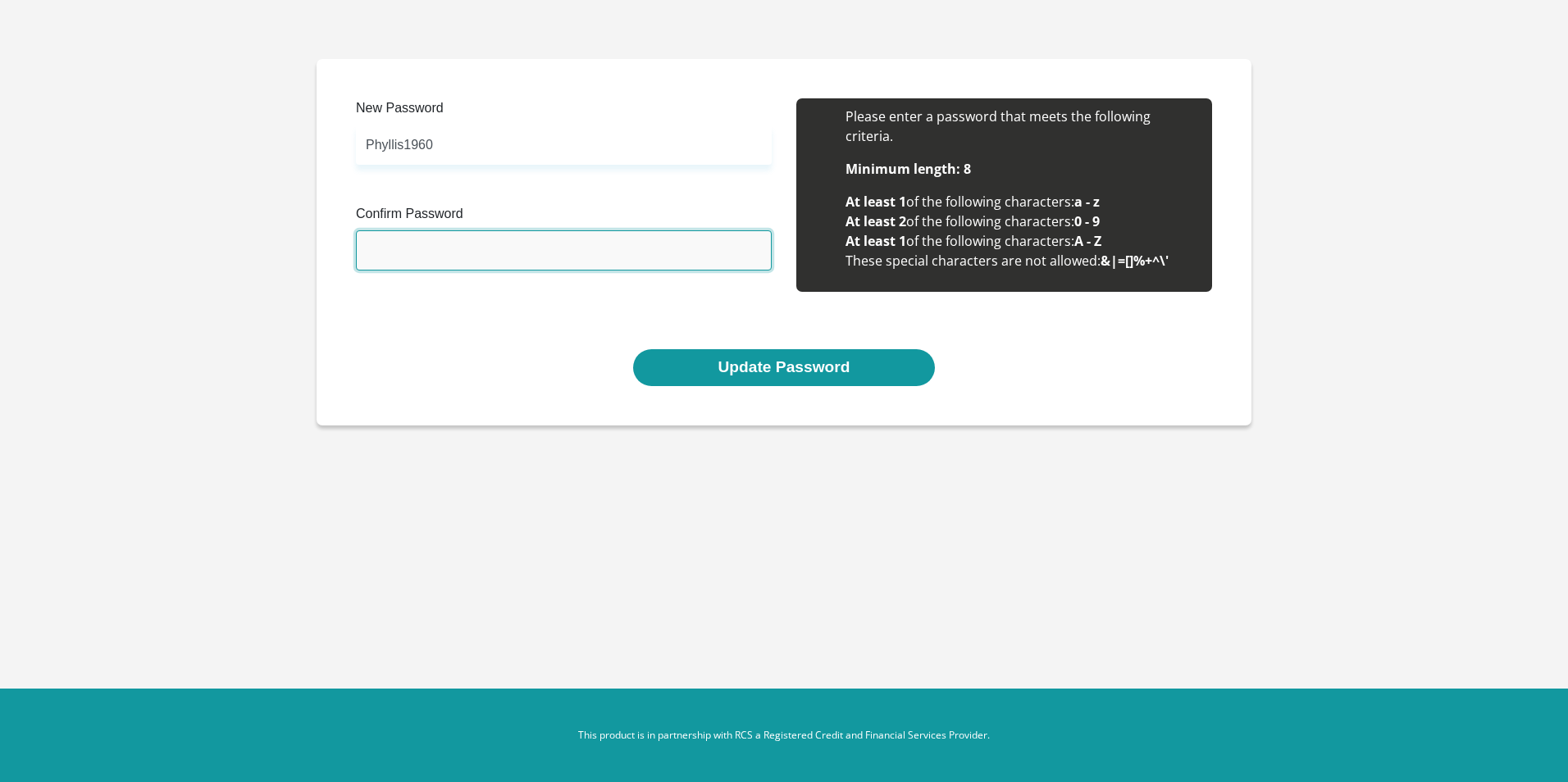
click at [502, 253] on input "Confirm Password" at bounding box center [564, 250] width 416 height 40
type input "Phyllis1960"
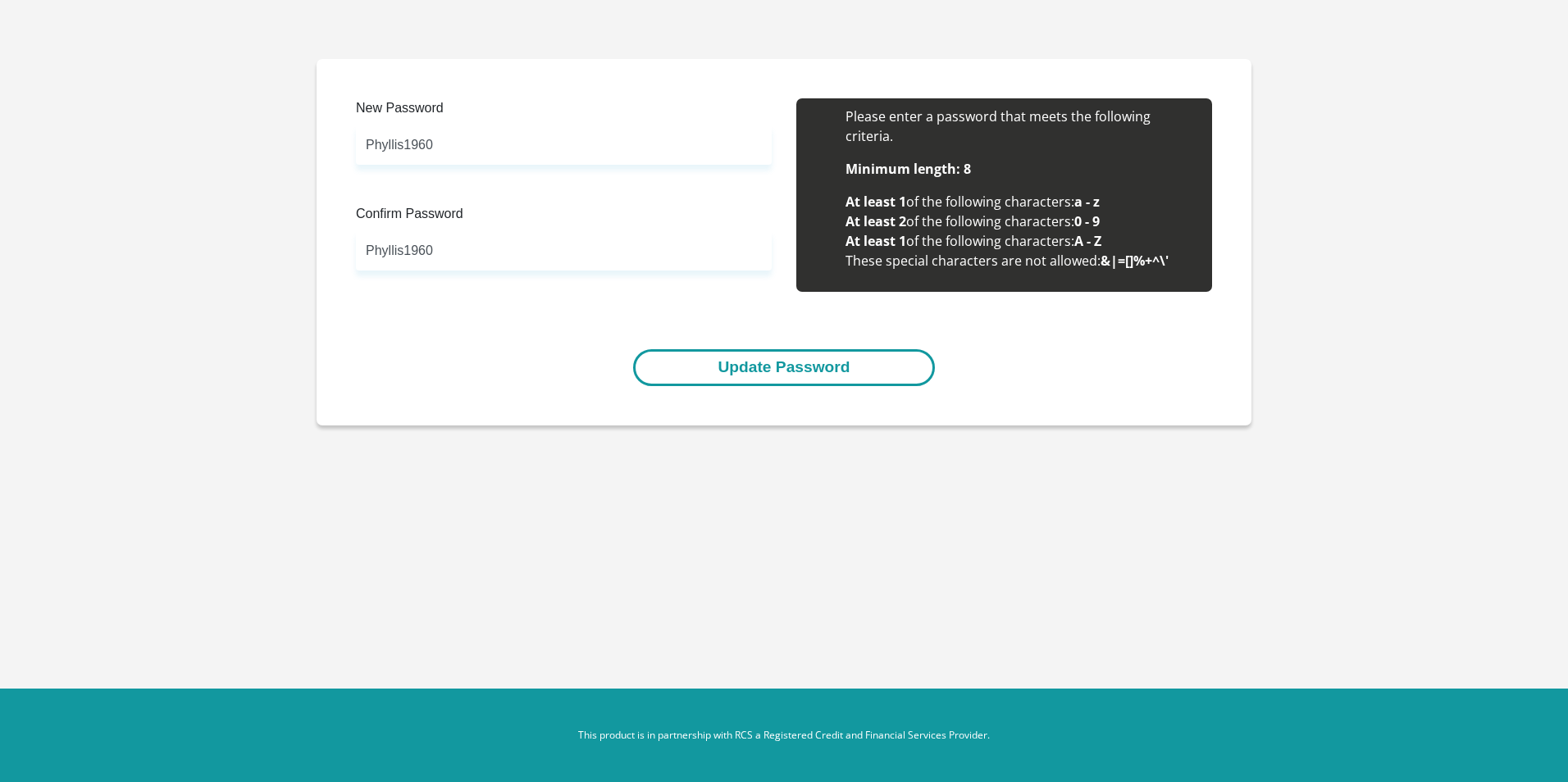
click at [859, 372] on button "Update Password" at bounding box center [783, 367] width 301 height 37
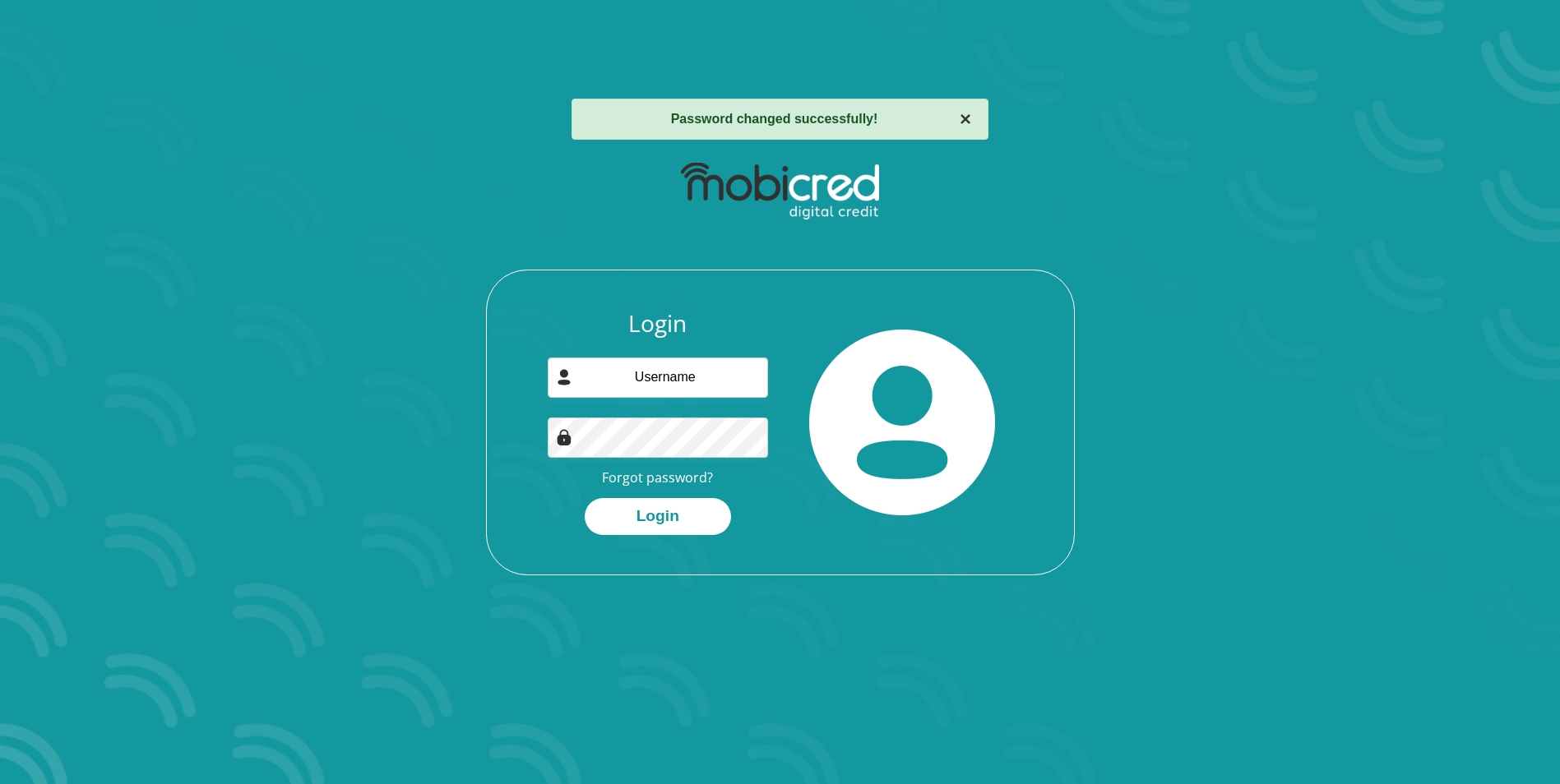
click at [964, 115] on button "×" at bounding box center [965, 119] width 12 height 20
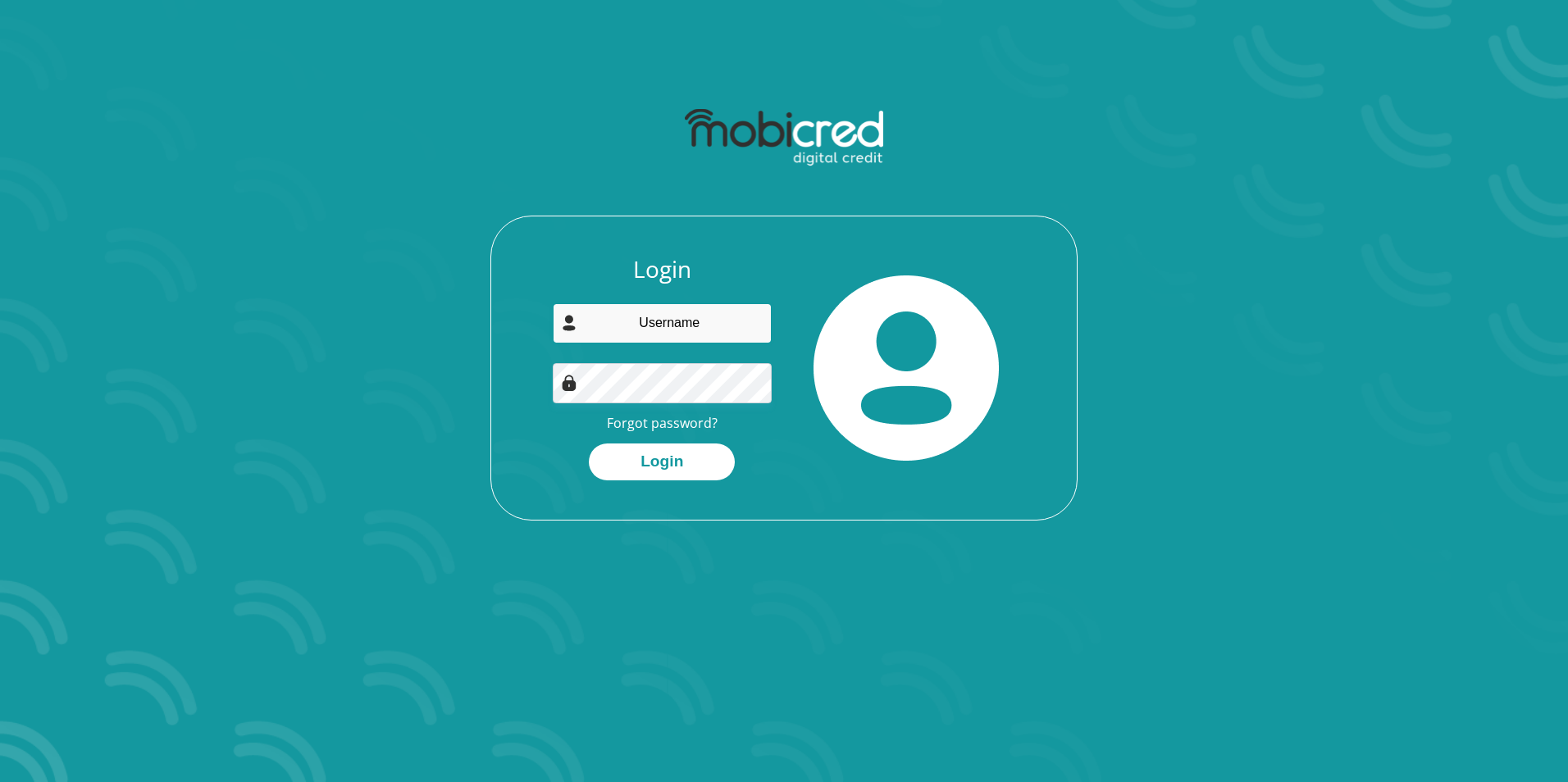
click at [664, 339] on input "email" at bounding box center [662, 323] width 220 height 40
type input "[EMAIL_ADDRESS][DOMAIN_NAME]"
click at [672, 447] on button "Login" at bounding box center [662, 463] width 146 height 37
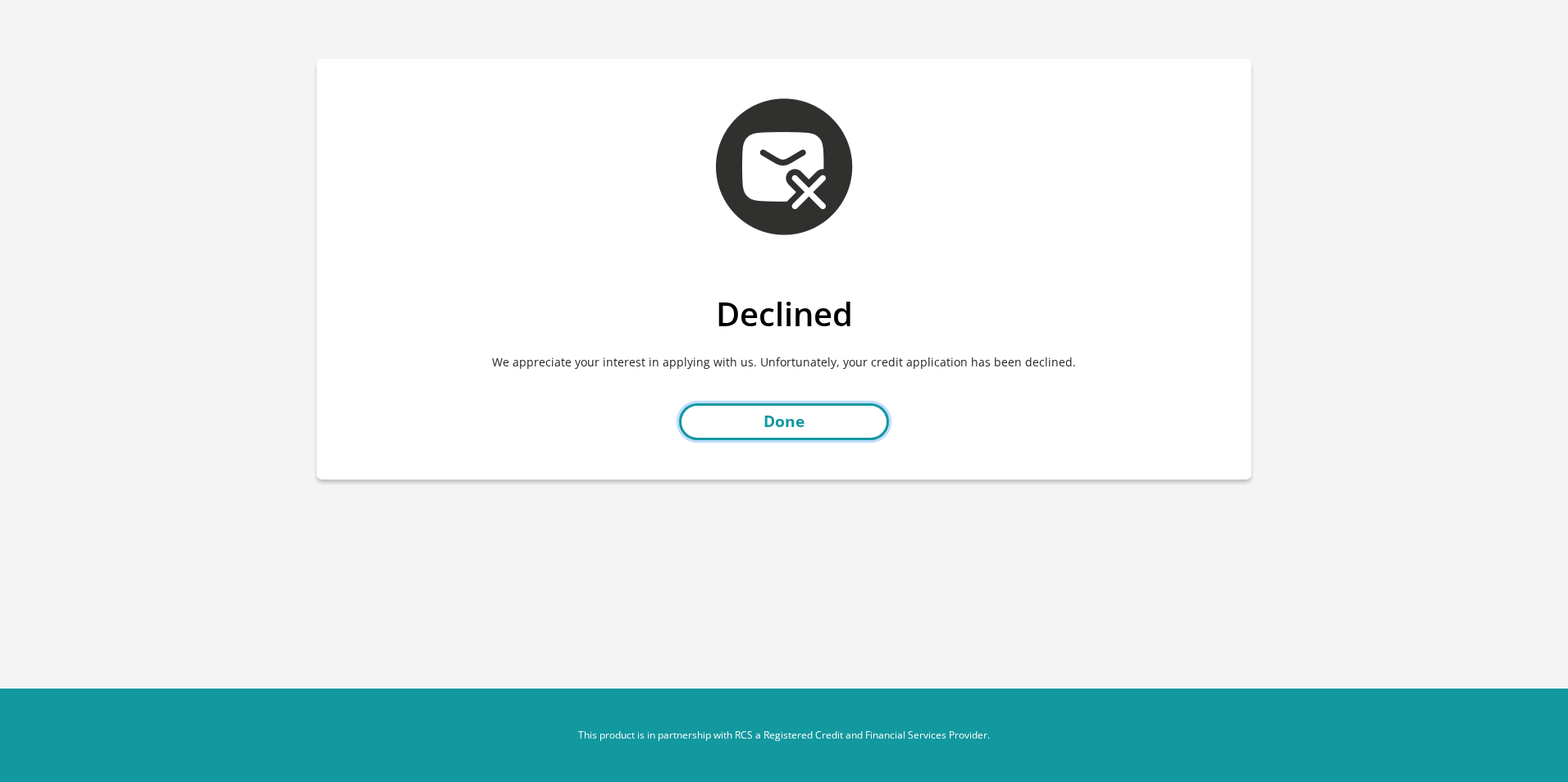
click at [799, 429] on link "Done" at bounding box center [784, 422] width 210 height 37
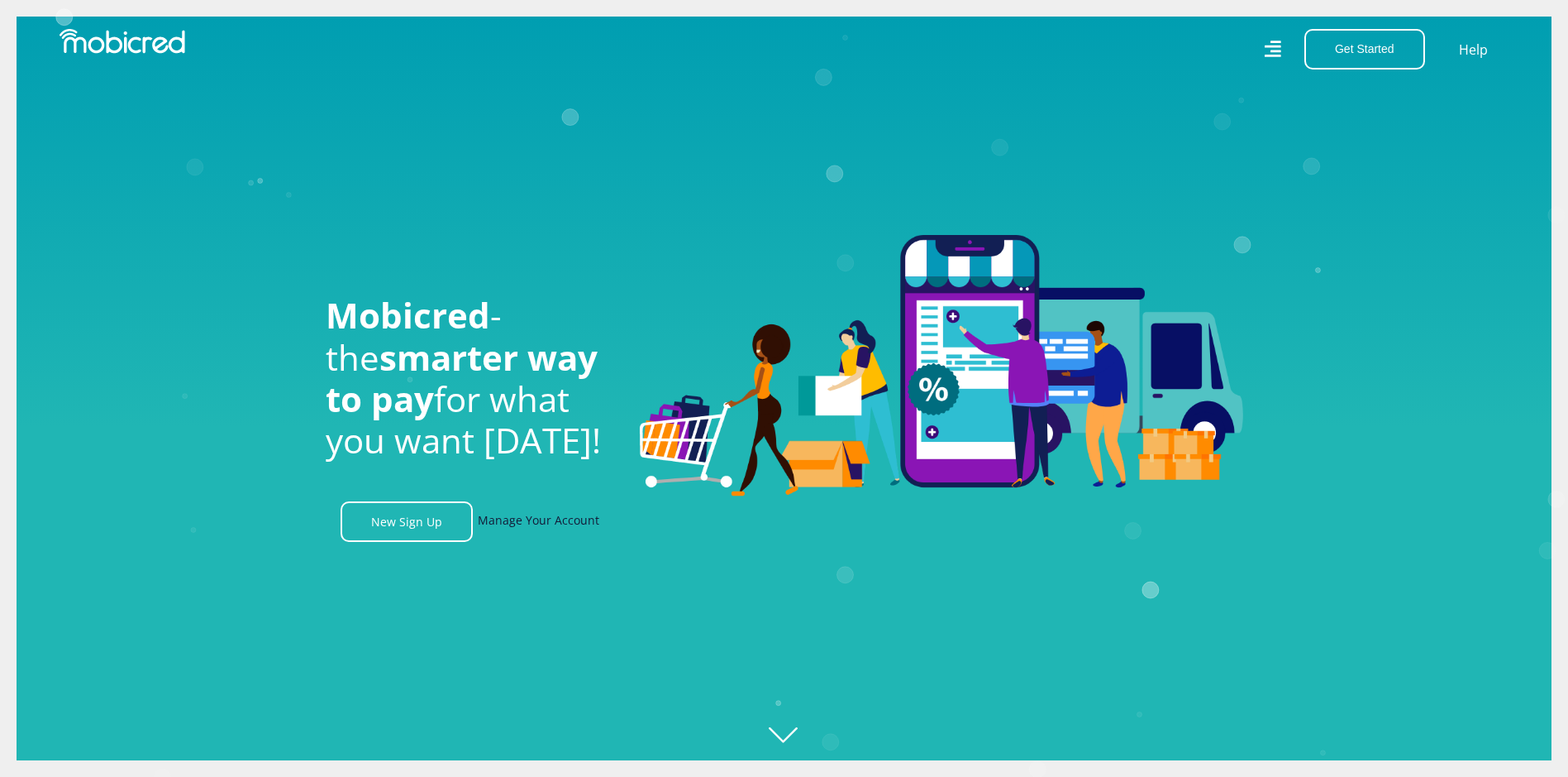
click at [499, 531] on link "Manage Your Account" at bounding box center [538, 521] width 122 height 41
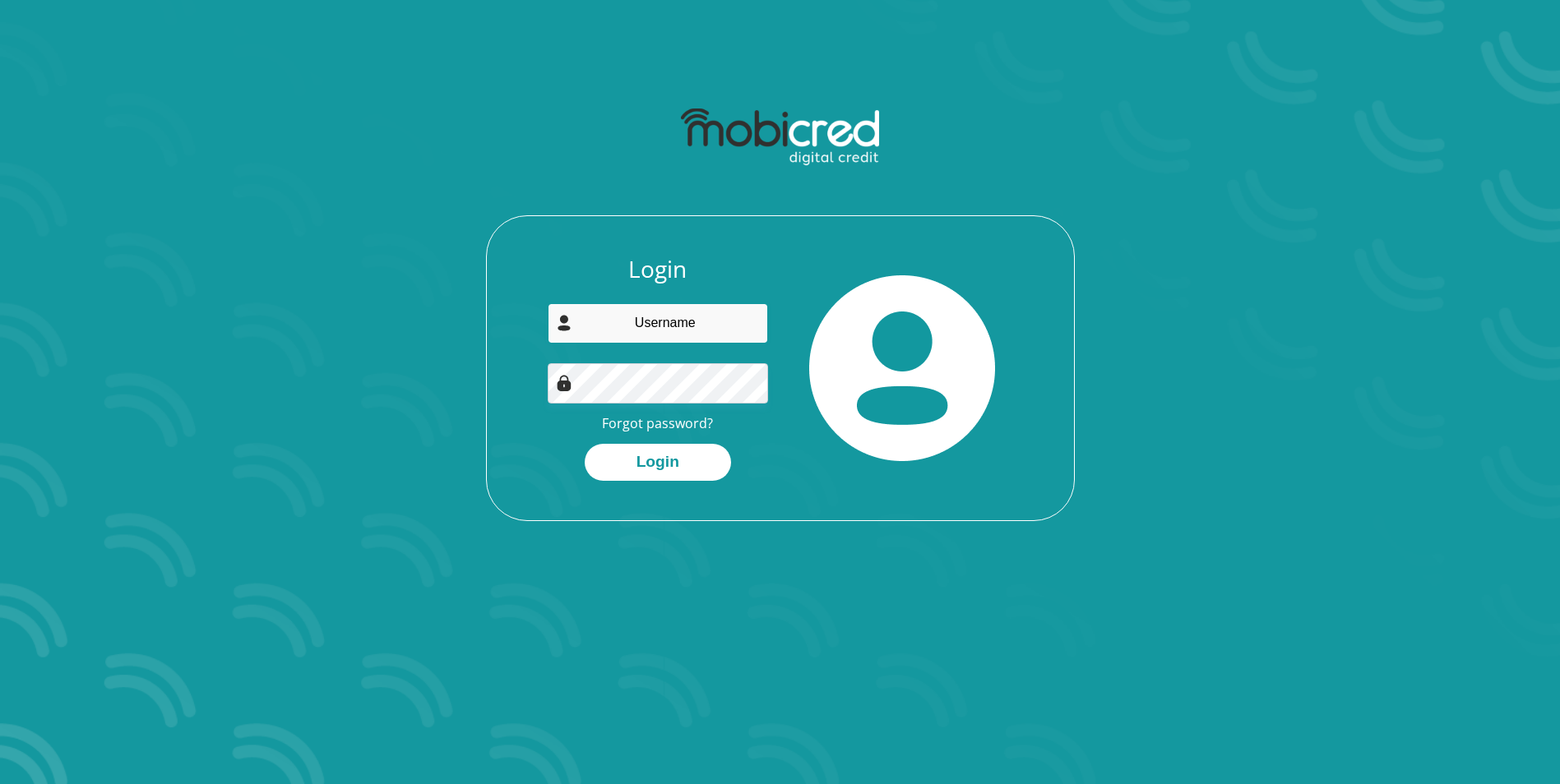
click at [640, 331] on input "email" at bounding box center [658, 323] width 220 height 40
drag, startPoint x: 803, startPoint y: 263, endPoint x: 796, endPoint y: 292, distance: 29.8
click at [803, 263] on div at bounding box center [902, 367] width 245 height 225
click at [686, 420] on link "Forgot password?" at bounding box center [657, 423] width 111 height 18
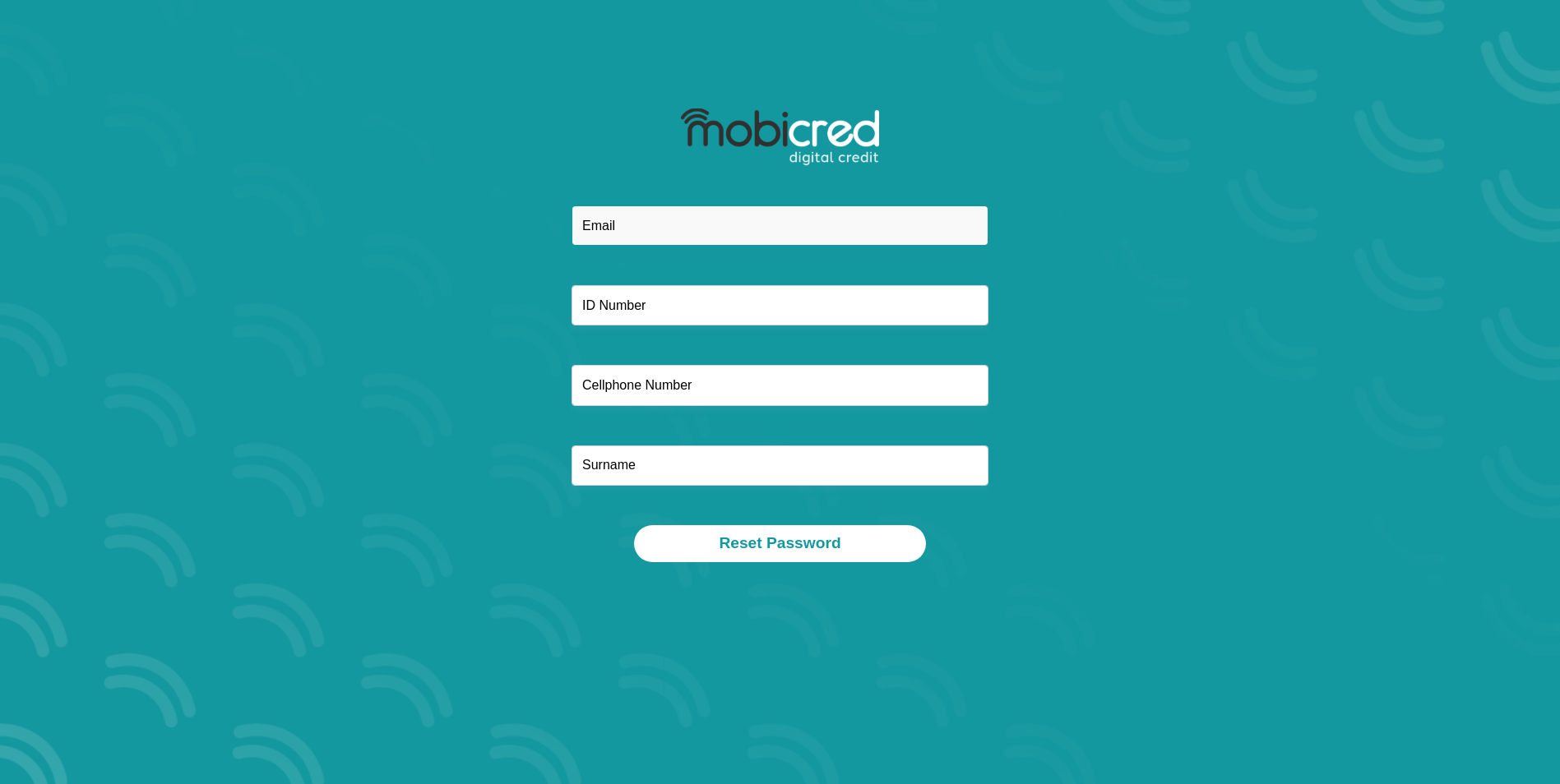
click at [702, 215] on input "email" at bounding box center [780, 225] width 417 height 40
type input "[EMAIL_ADDRESS][DOMAIN_NAME]"
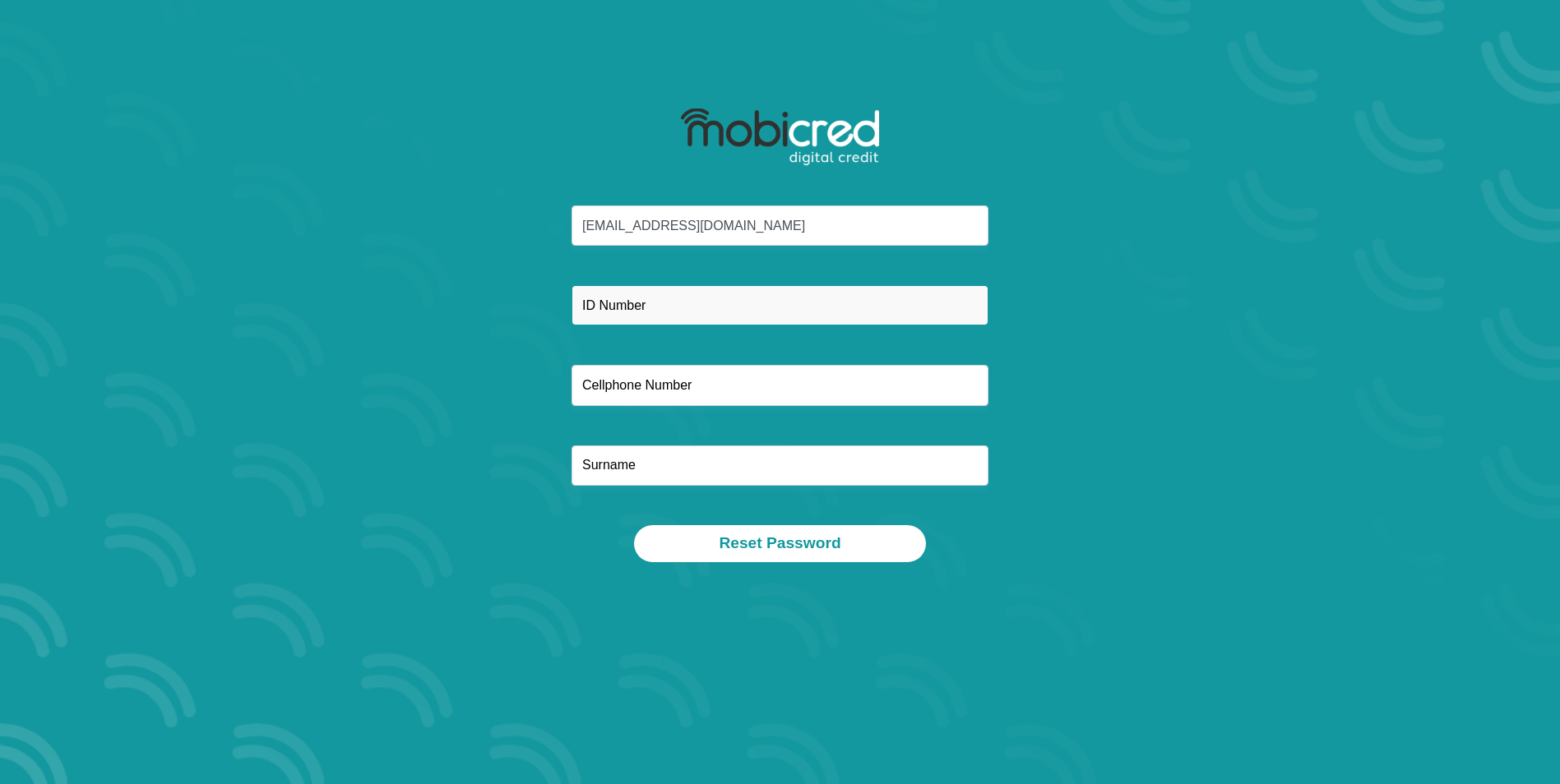
type input "0760319712"
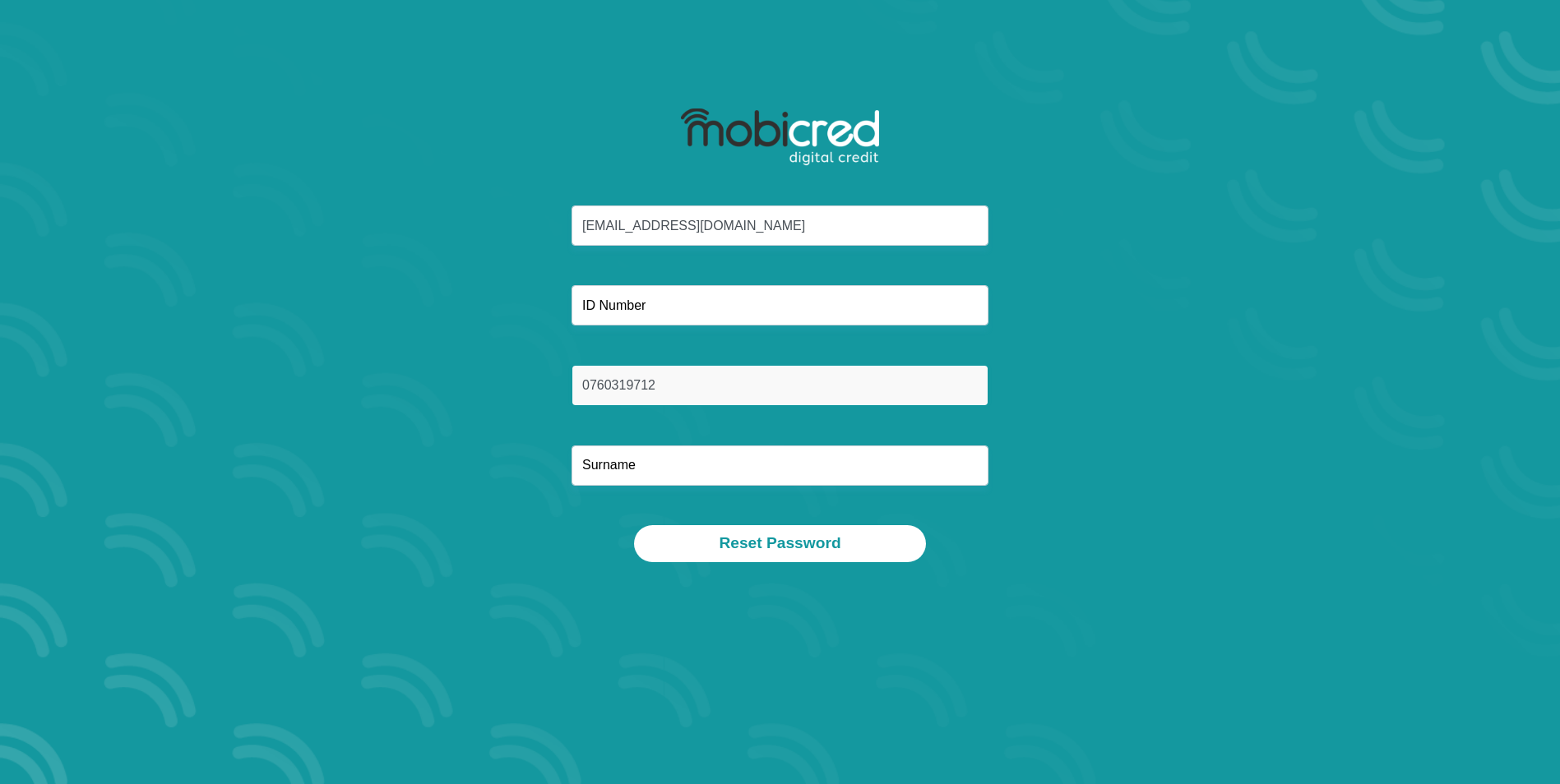
type input "Pooe"
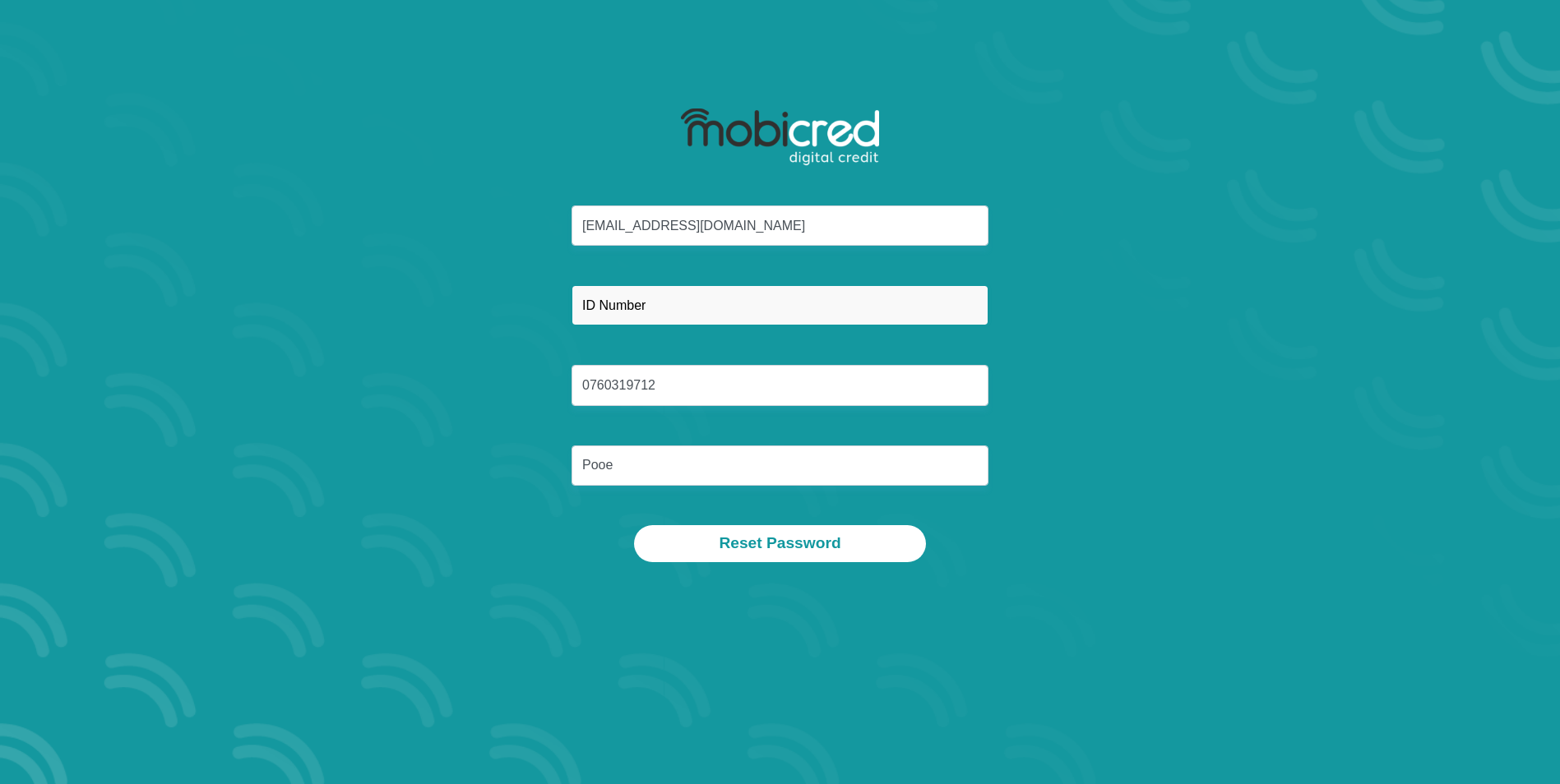
click at [694, 300] on input "text" at bounding box center [780, 305] width 417 height 40
type input "9008175338080"
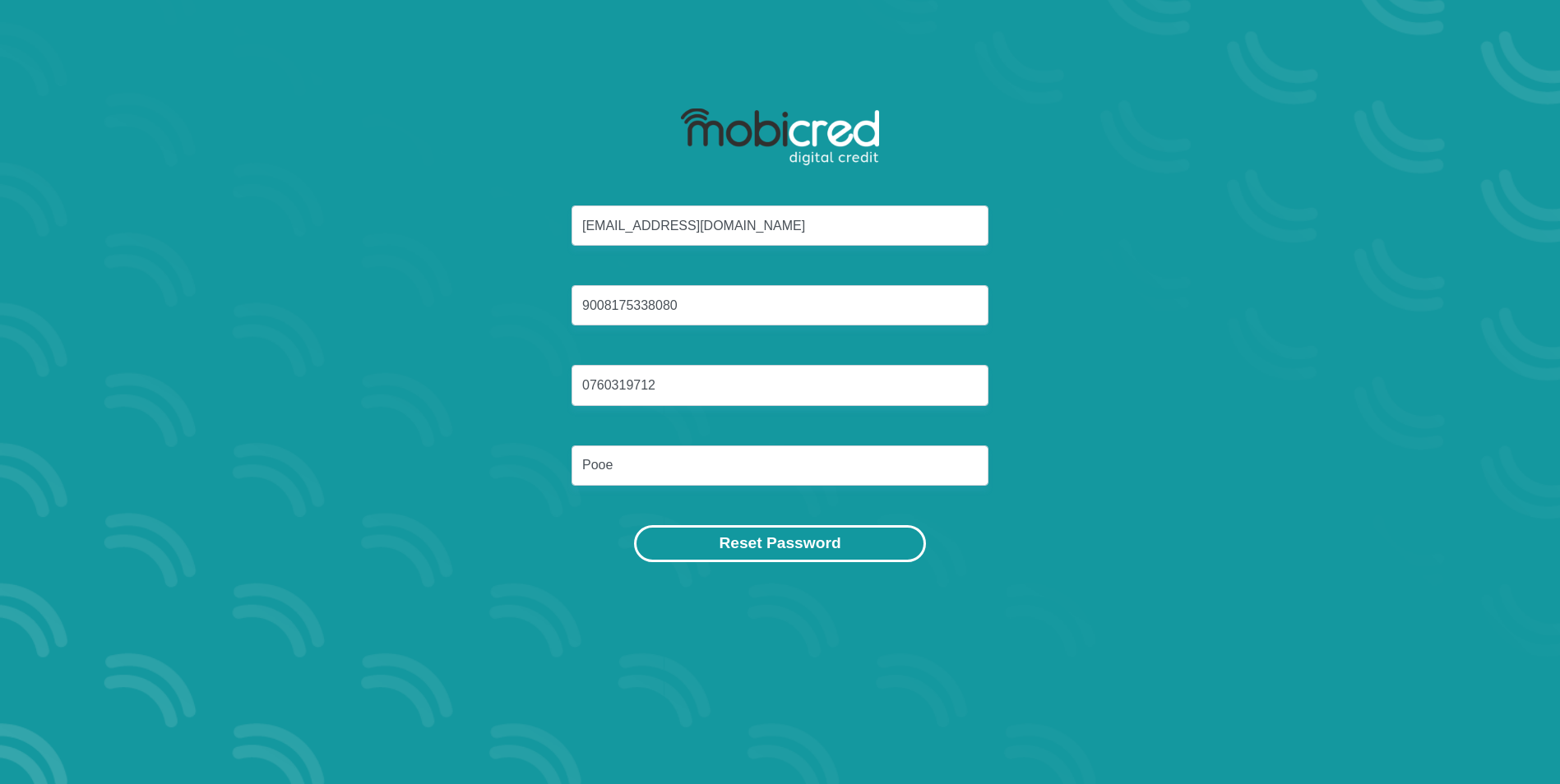
click at [678, 532] on button "Reset Password" at bounding box center [780, 544] width 291 height 37
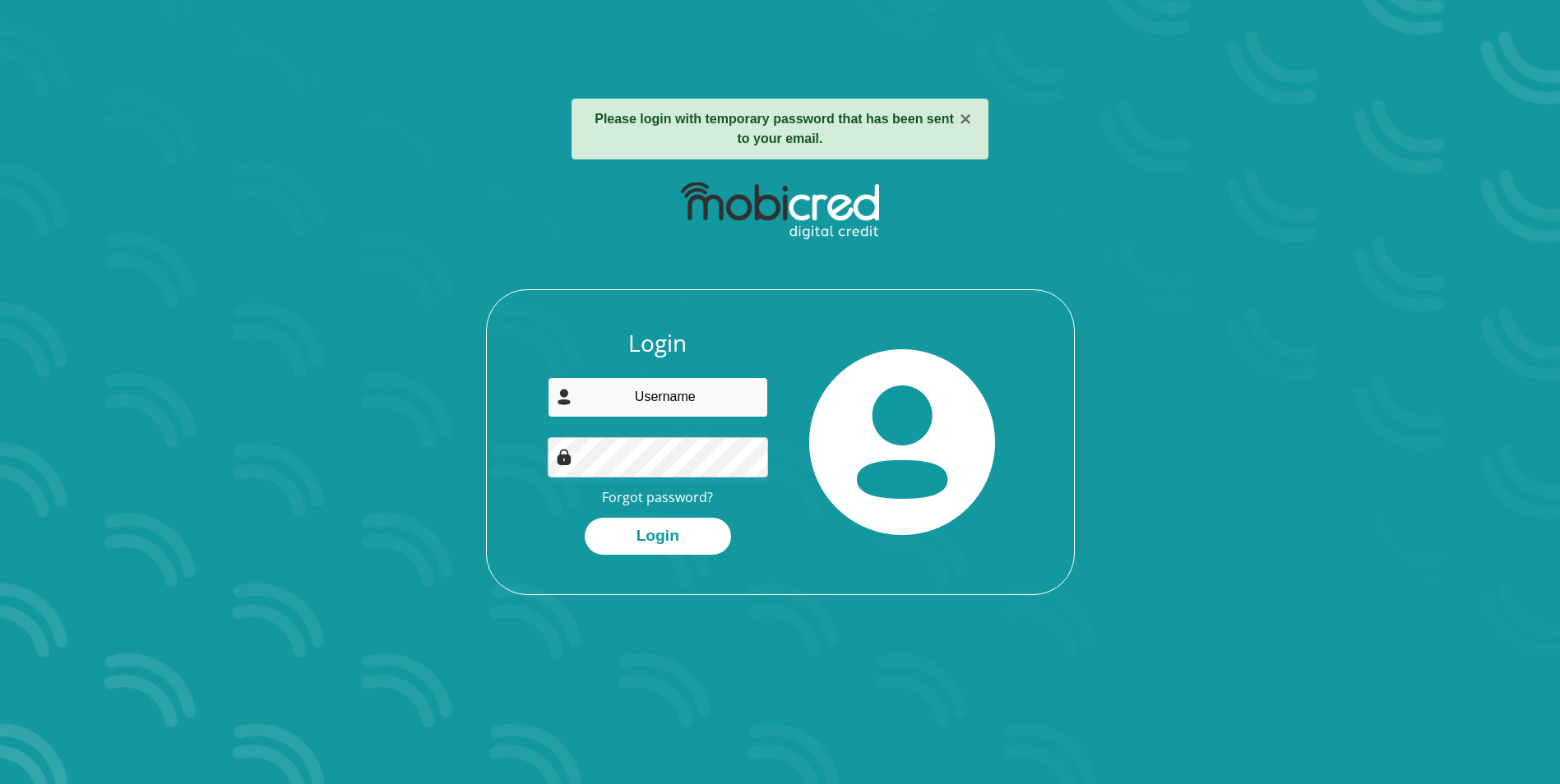
click at [697, 408] on input "email" at bounding box center [658, 397] width 220 height 40
type input "zolile.pooe@gmail.com"
click at [682, 541] on button "Login" at bounding box center [658, 536] width 146 height 37
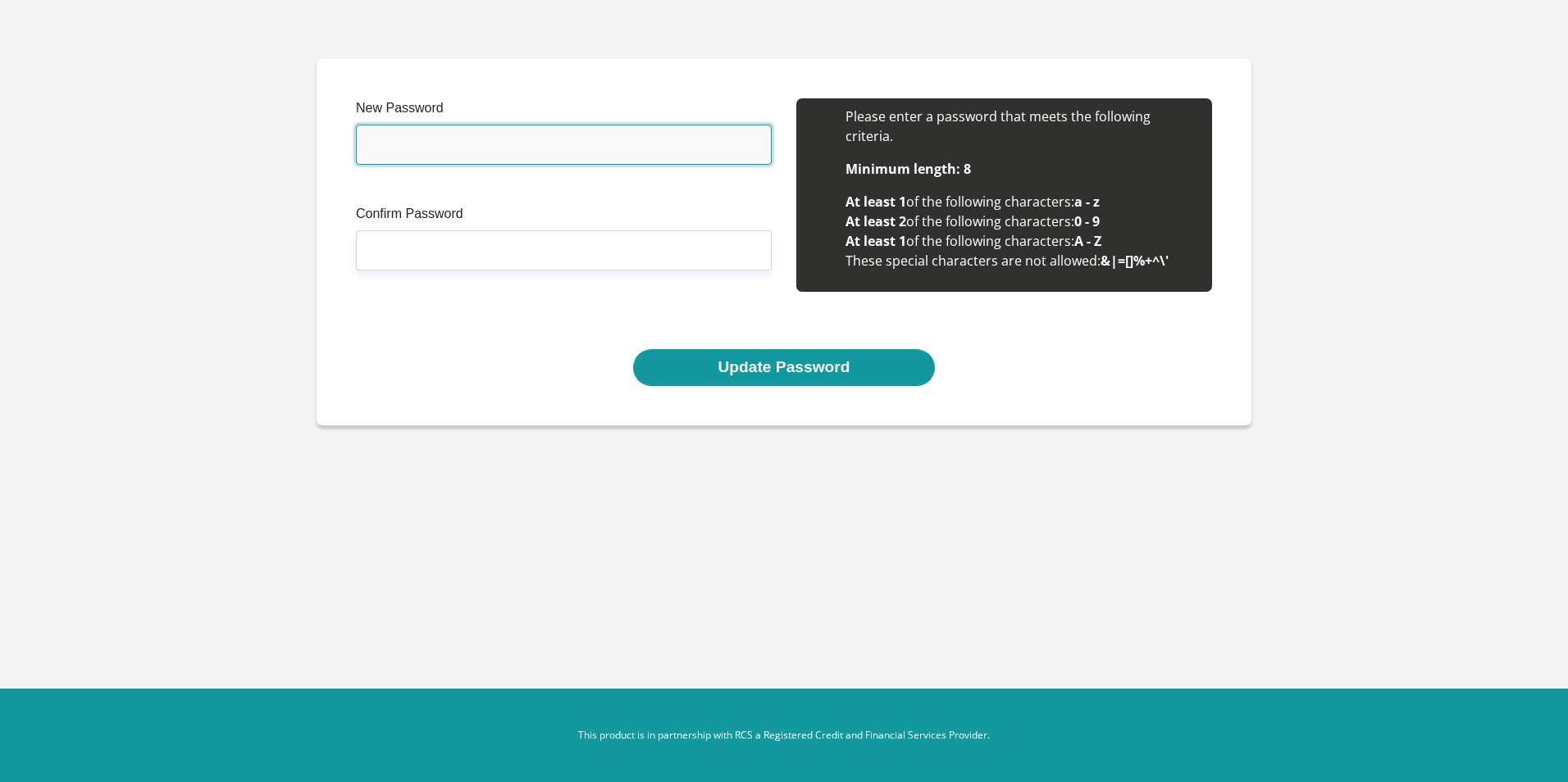
click at [513, 138] on input "New Password" at bounding box center [564, 144] width 416 height 40
click at [506, 158] on input "New Password" at bounding box center [564, 144] width 416 height 40
type input "Phyllis1963"
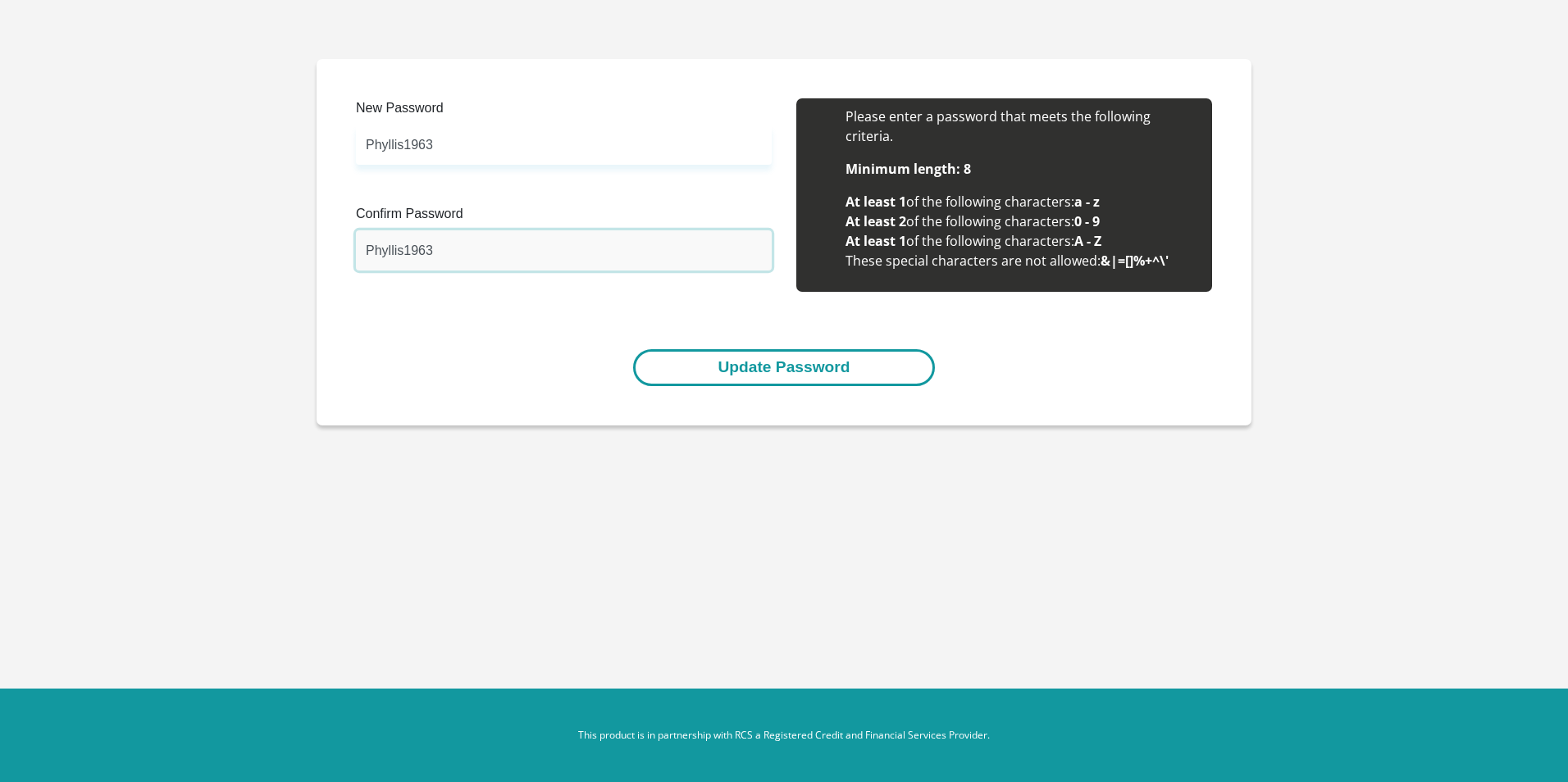
type input "Phyllis1963"
click at [784, 373] on button "Update Password" at bounding box center [783, 367] width 301 height 37
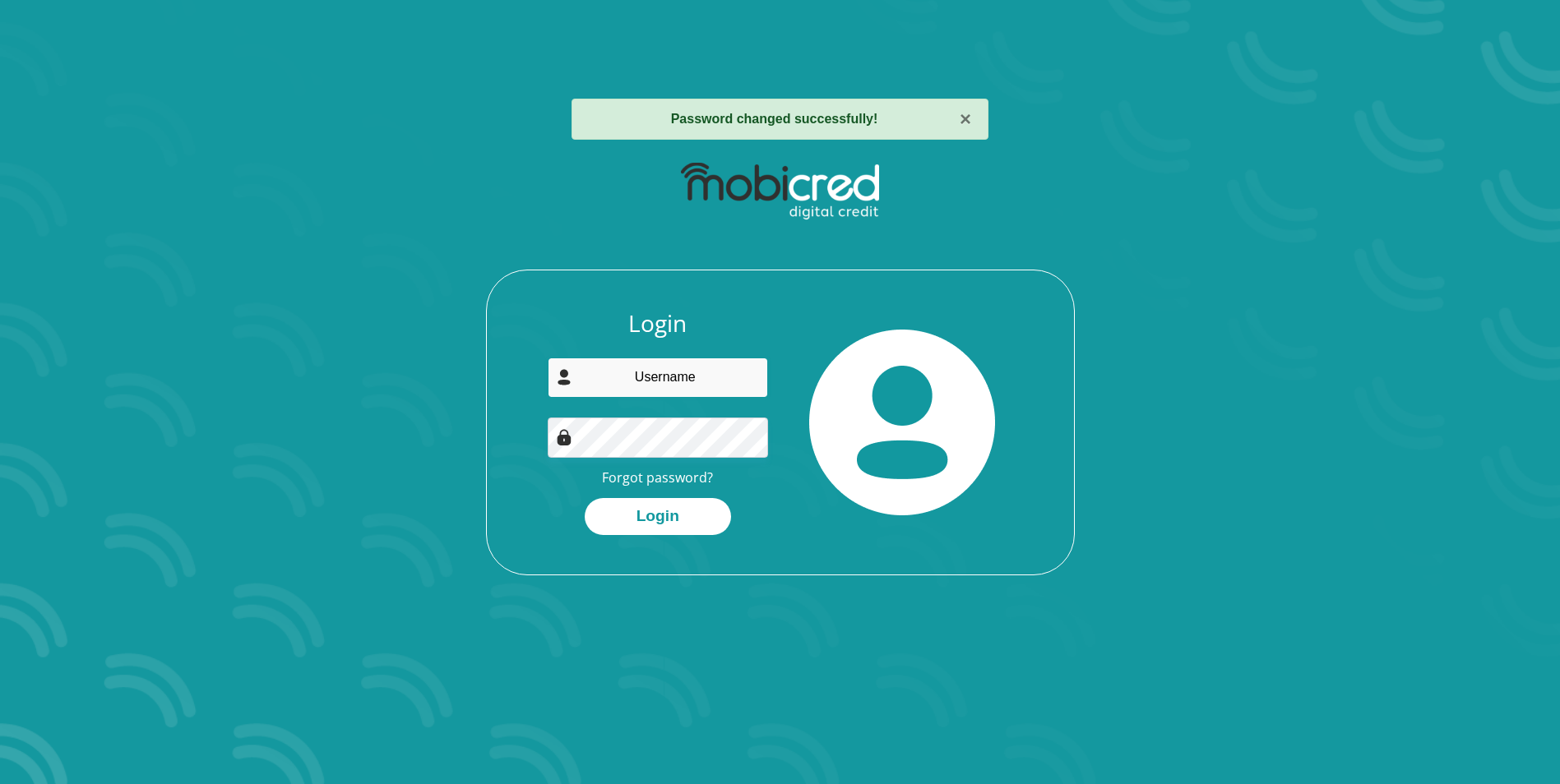
click at [703, 387] on input "email" at bounding box center [658, 377] width 220 height 40
type input "zolile.pooe@gmail.com"
click at [676, 524] on button "Login" at bounding box center [658, 517] width 146 height 37
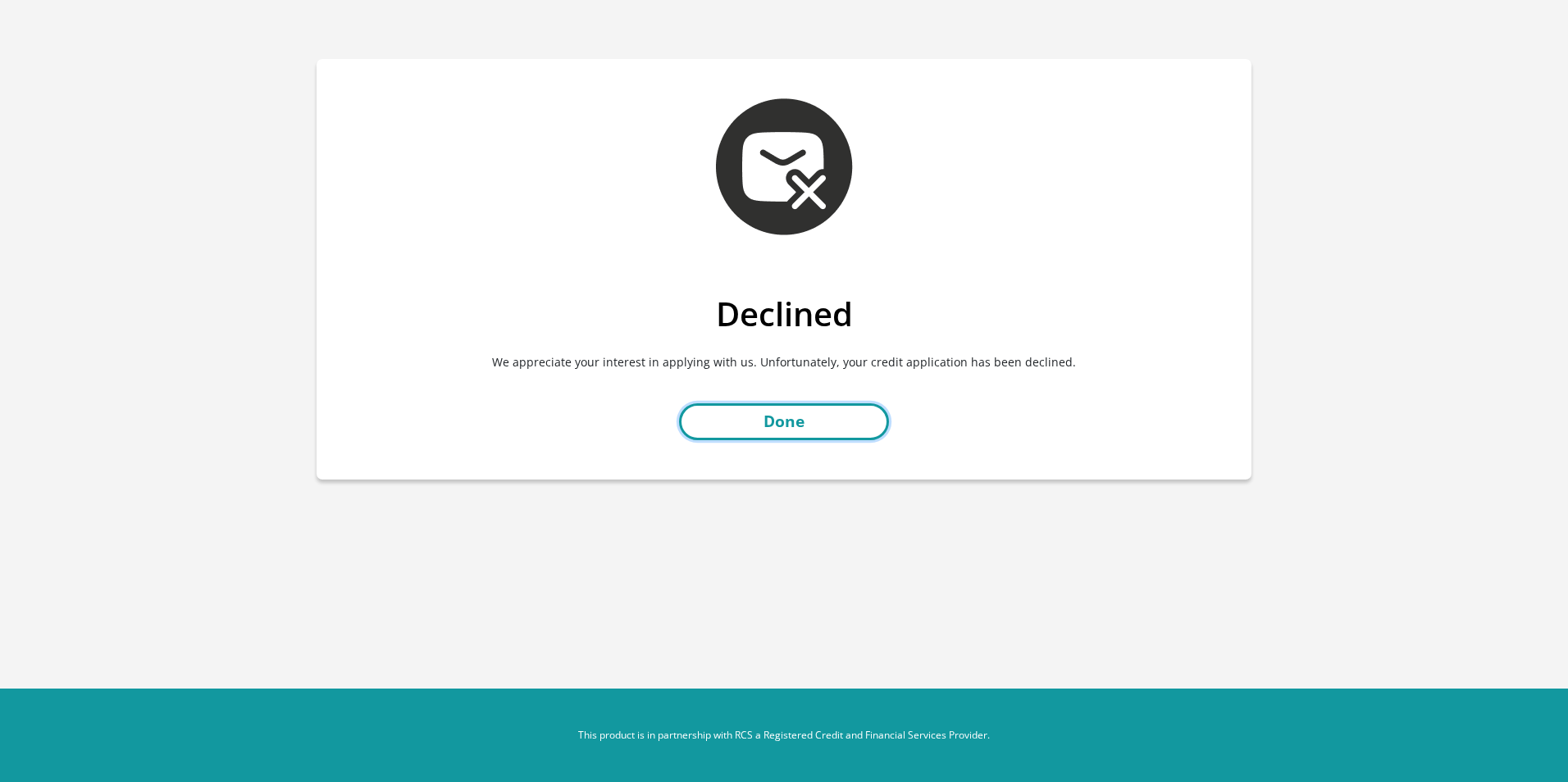
click at [832, 410] on link "Done" at bounding box center [784, 422] width 210 height 37
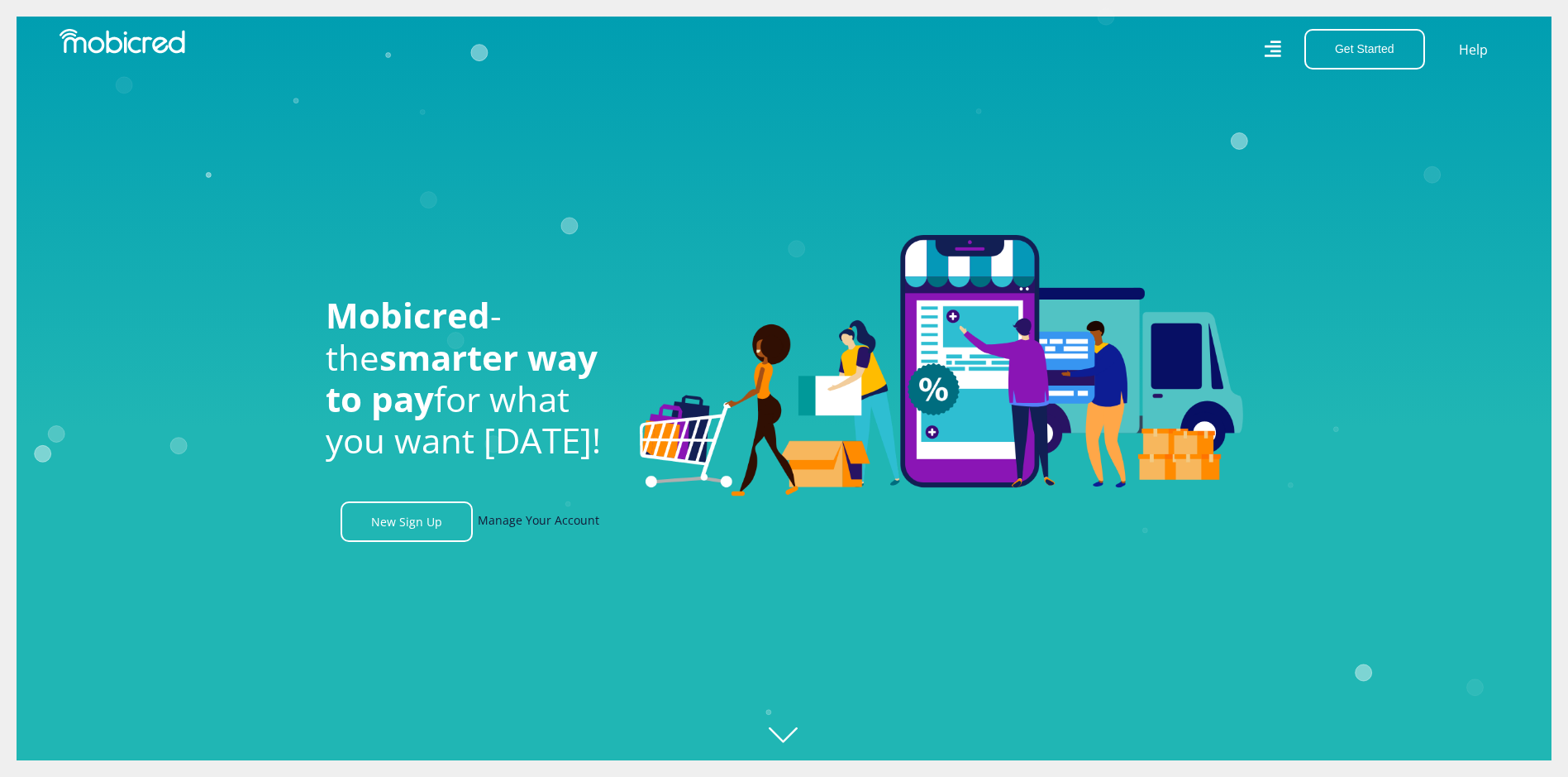
click at [555, 529] on link "Manage Your Account" at bounding box center [538, 521] width 122 height 41
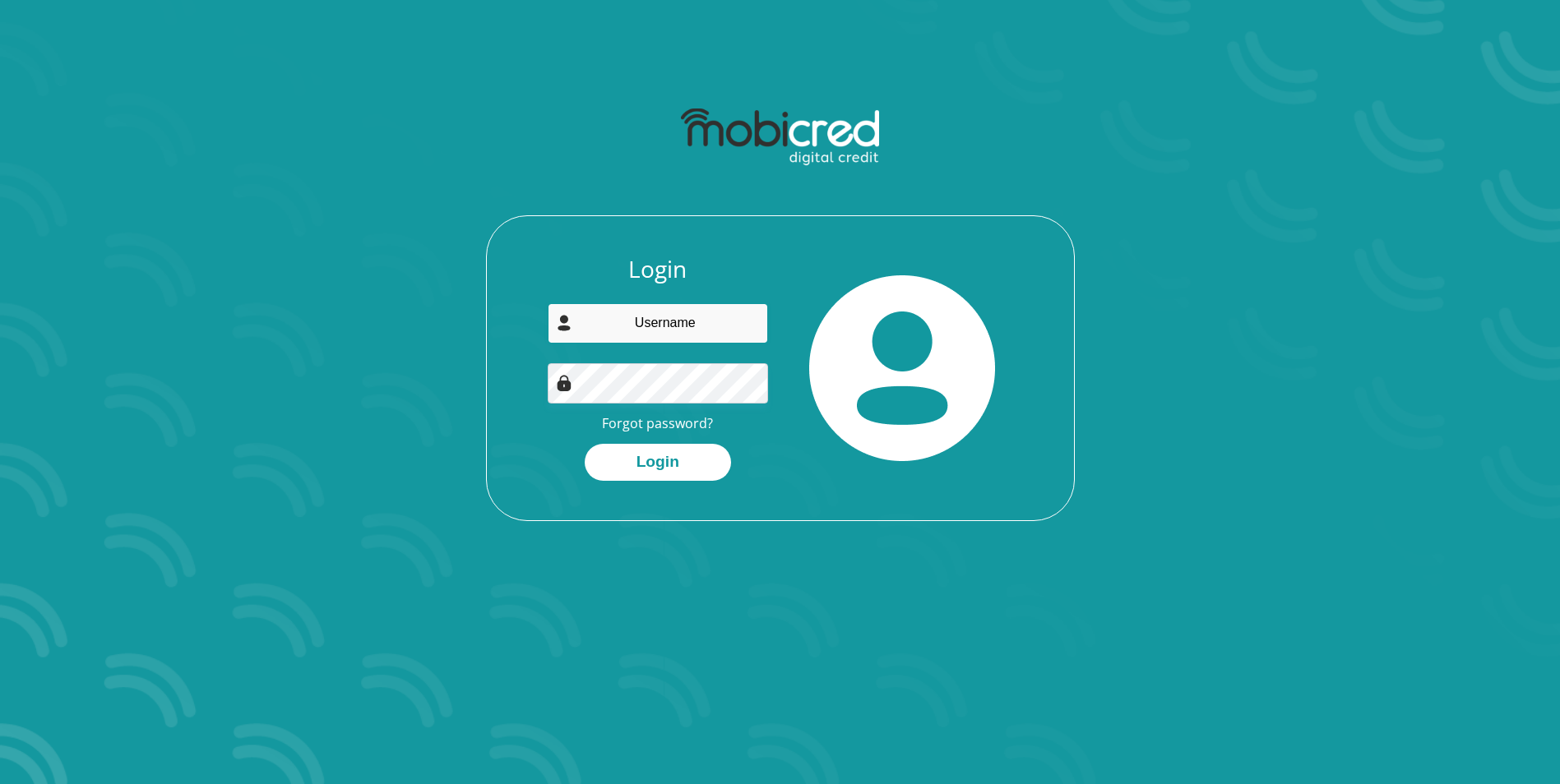
click at [730, 323] on input "email" at bounding box center [658, 323] width 220 height 40
type input "[EMAIL_ADDRESS][DOMAIN_NAME]"
click at [685, 471] on button "Login" at bounding box center [658, 463] width 146 height 37
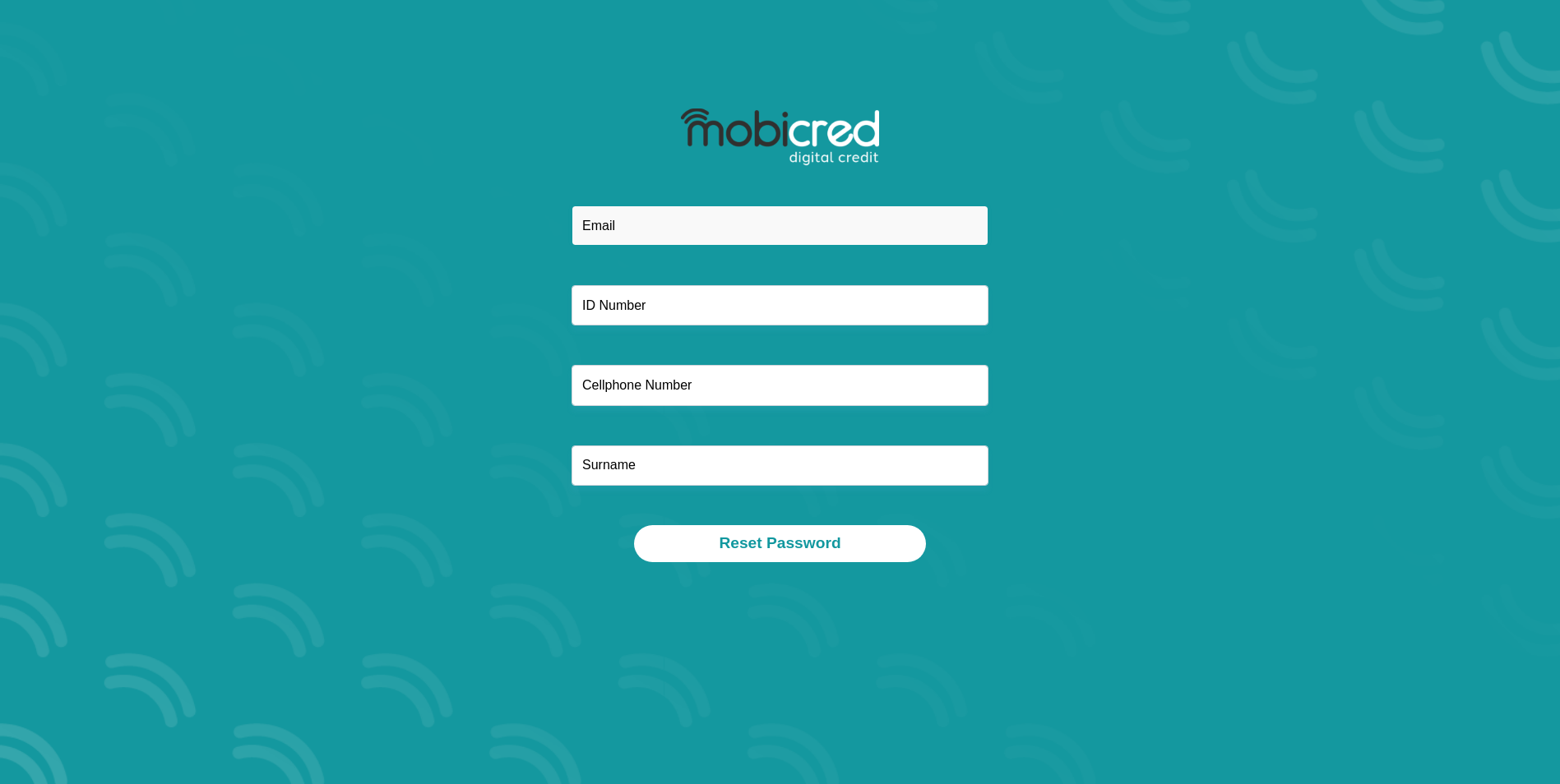
click at [818, 229] on input "email" at bounding box center [780, 225] width 417 height 40
type input "[EMAIL_ADDRESS][DOMAIN_NAME]"
type input "0760319712"
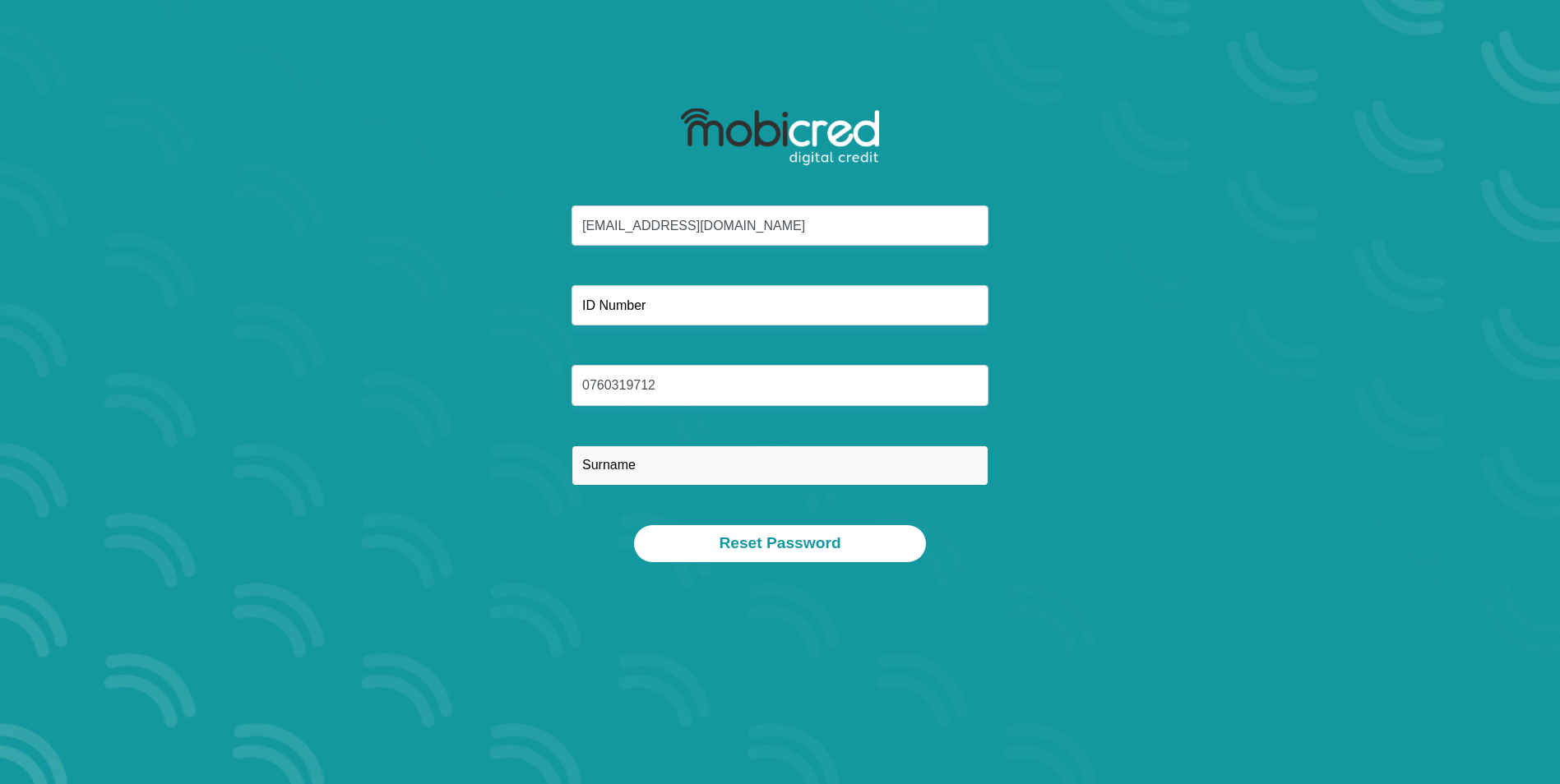
type input "Pooe"
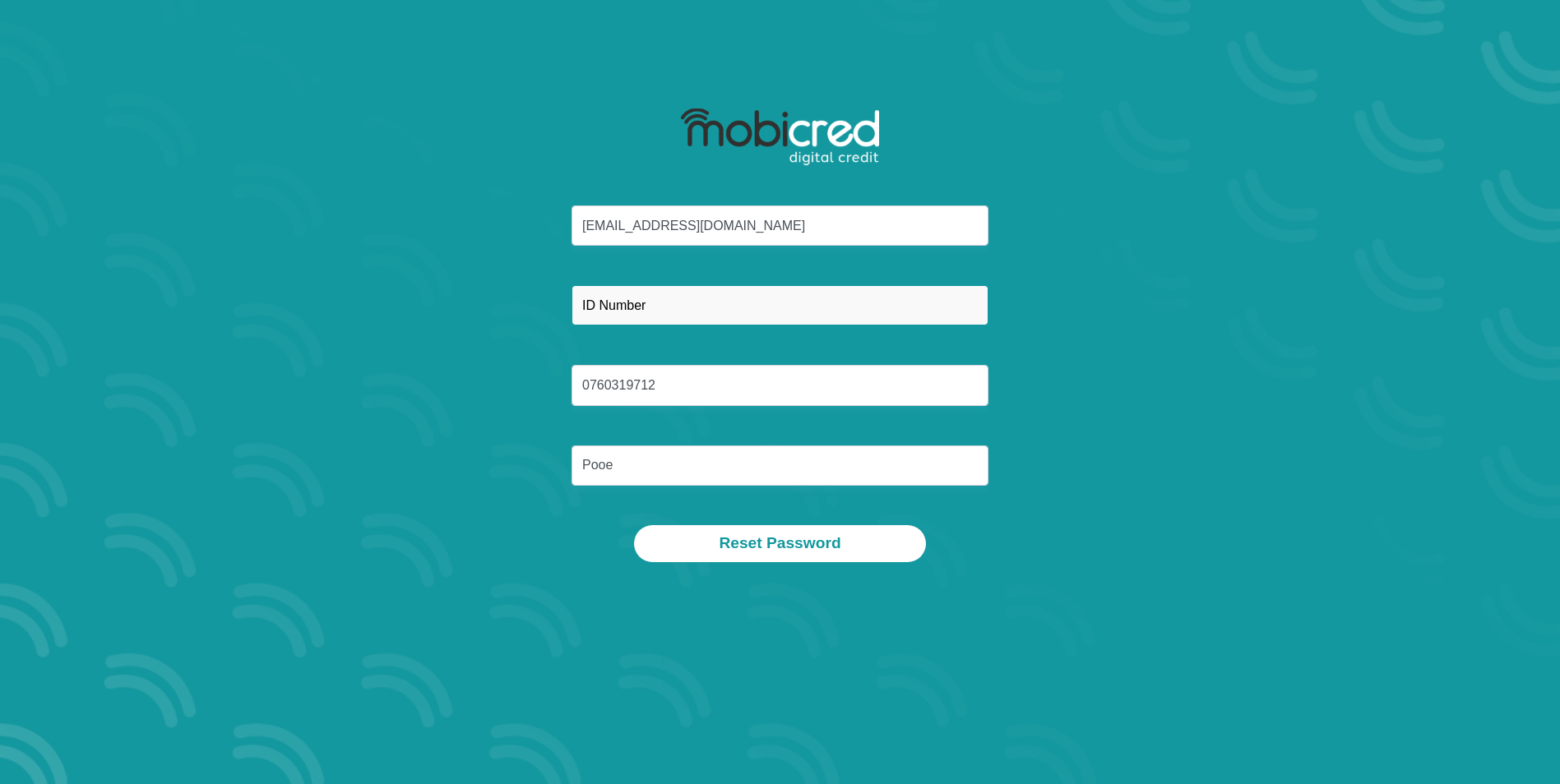
drag, startPoint x: 739, startPoint y: 296, endPoint x: 735, endPoint y: 308, distance: 12.6
click at [739, 296] on input "text" at bounding box center [780, 305] width 417 height 40
type input "9008175338080"
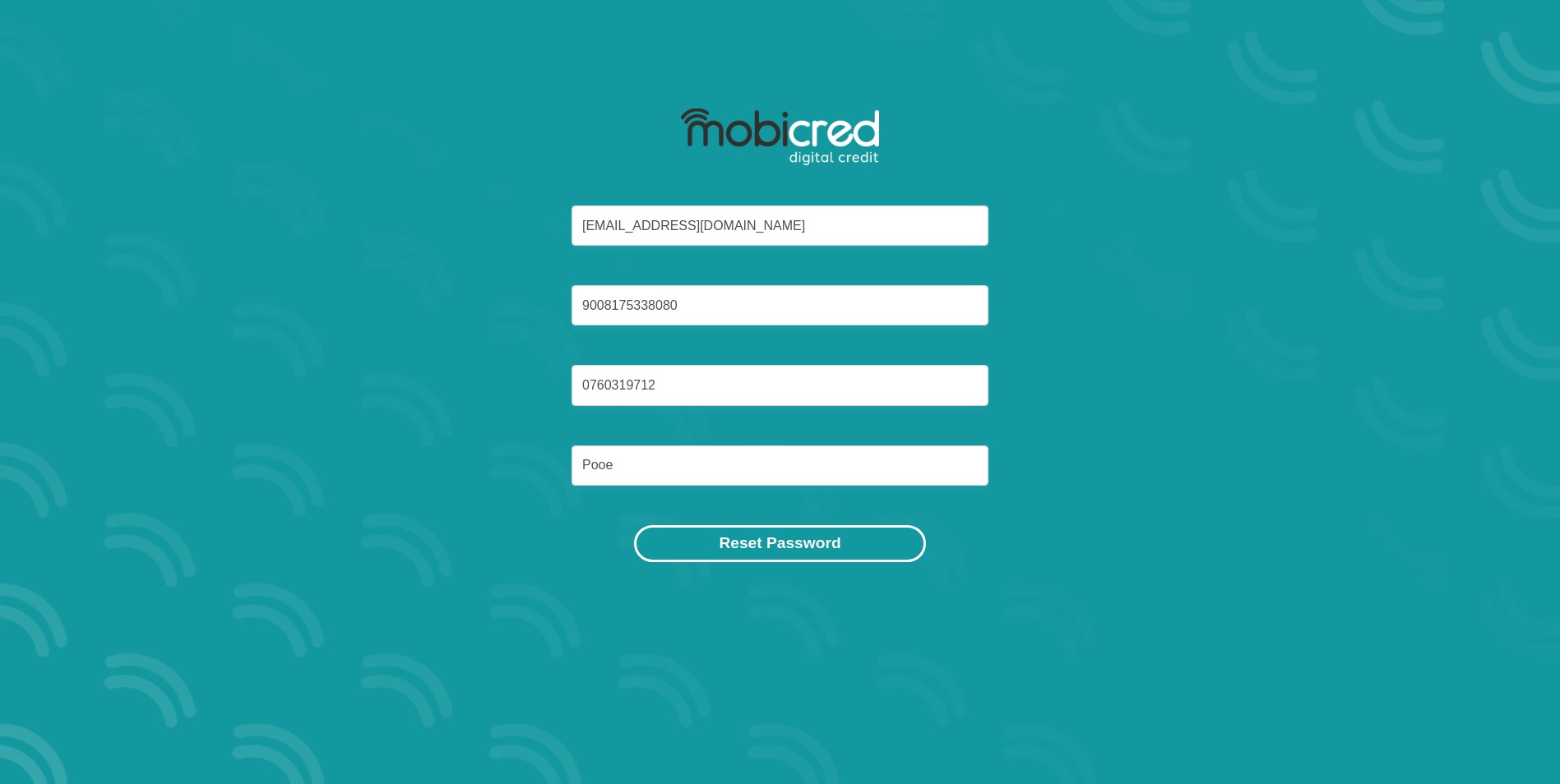
click at [755, 557] on button "Reset Password" at bounding box center [780, 544] width 291 height 37
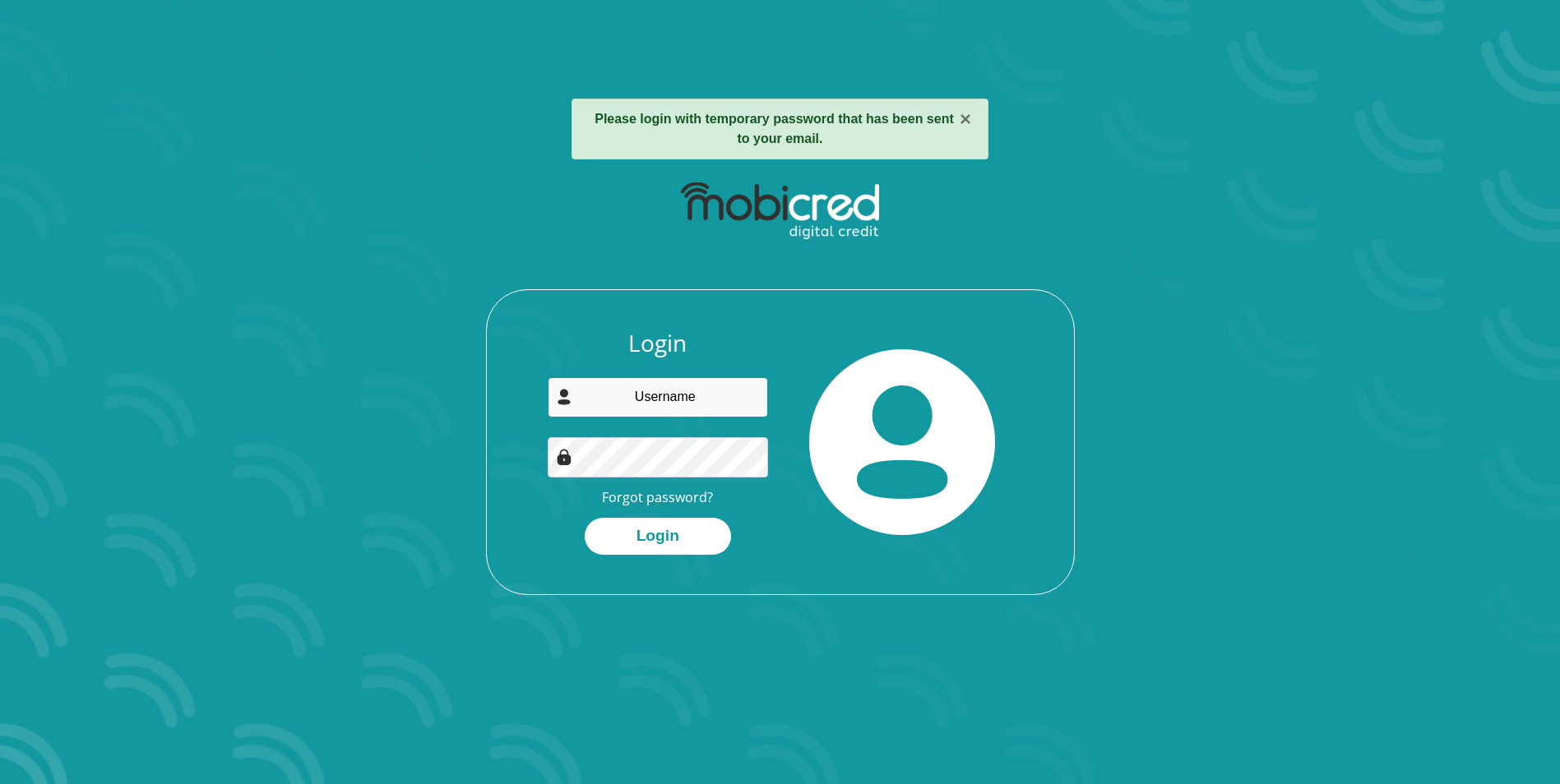
click at [683, 402] on input "email" at bounding box center [658, 397] width 220 height 40
type input "[EMAIL_ADDRESS][DOMAIN_NAME]"
click at [696, 546] on button "Login" at bounding box center [658, 536] width 146 height 37
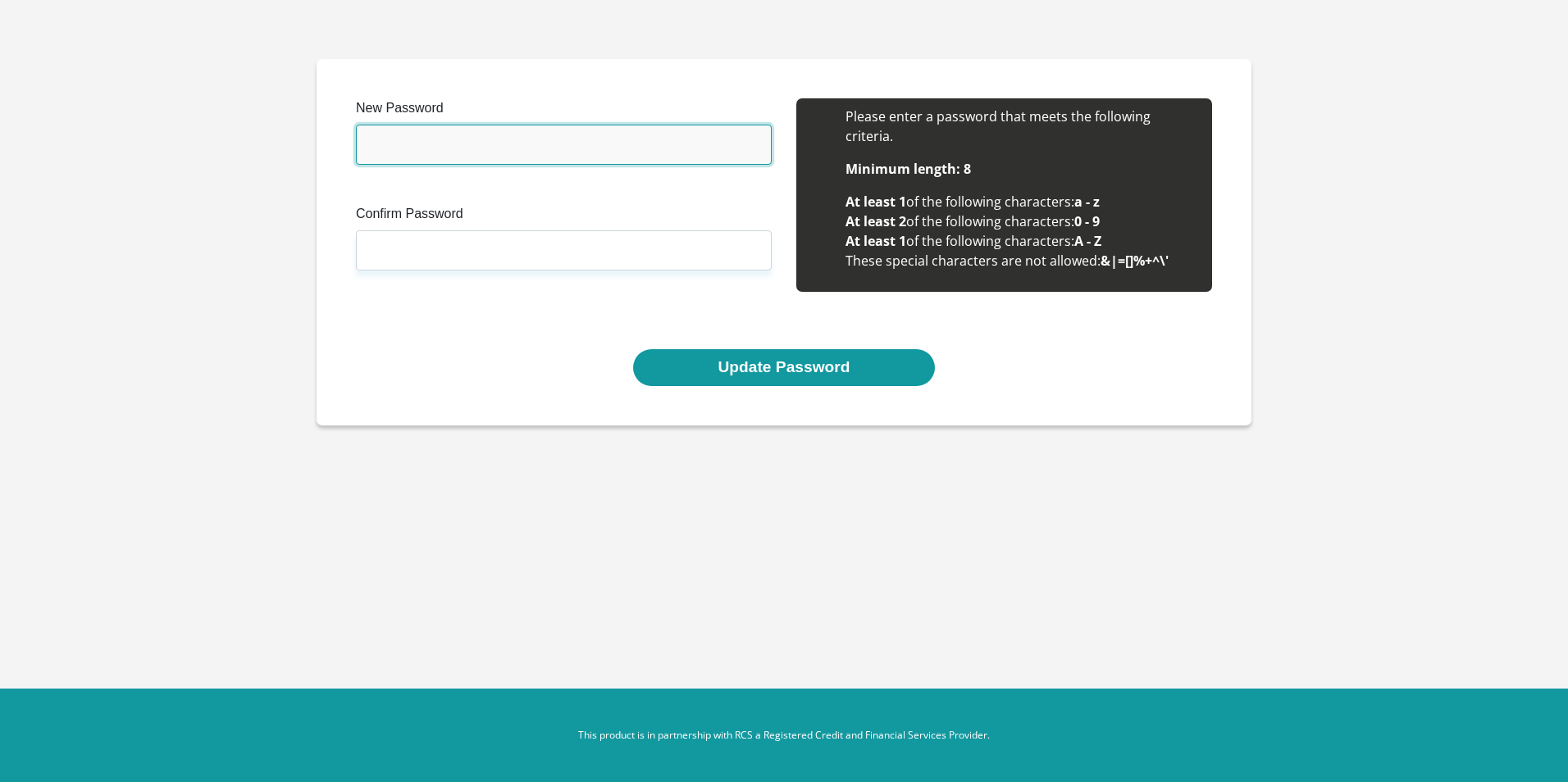
click at [581, 152] on input "New Password" at bounding box center [564, 144] width 416 height 40
type input "Secure2Me1960"
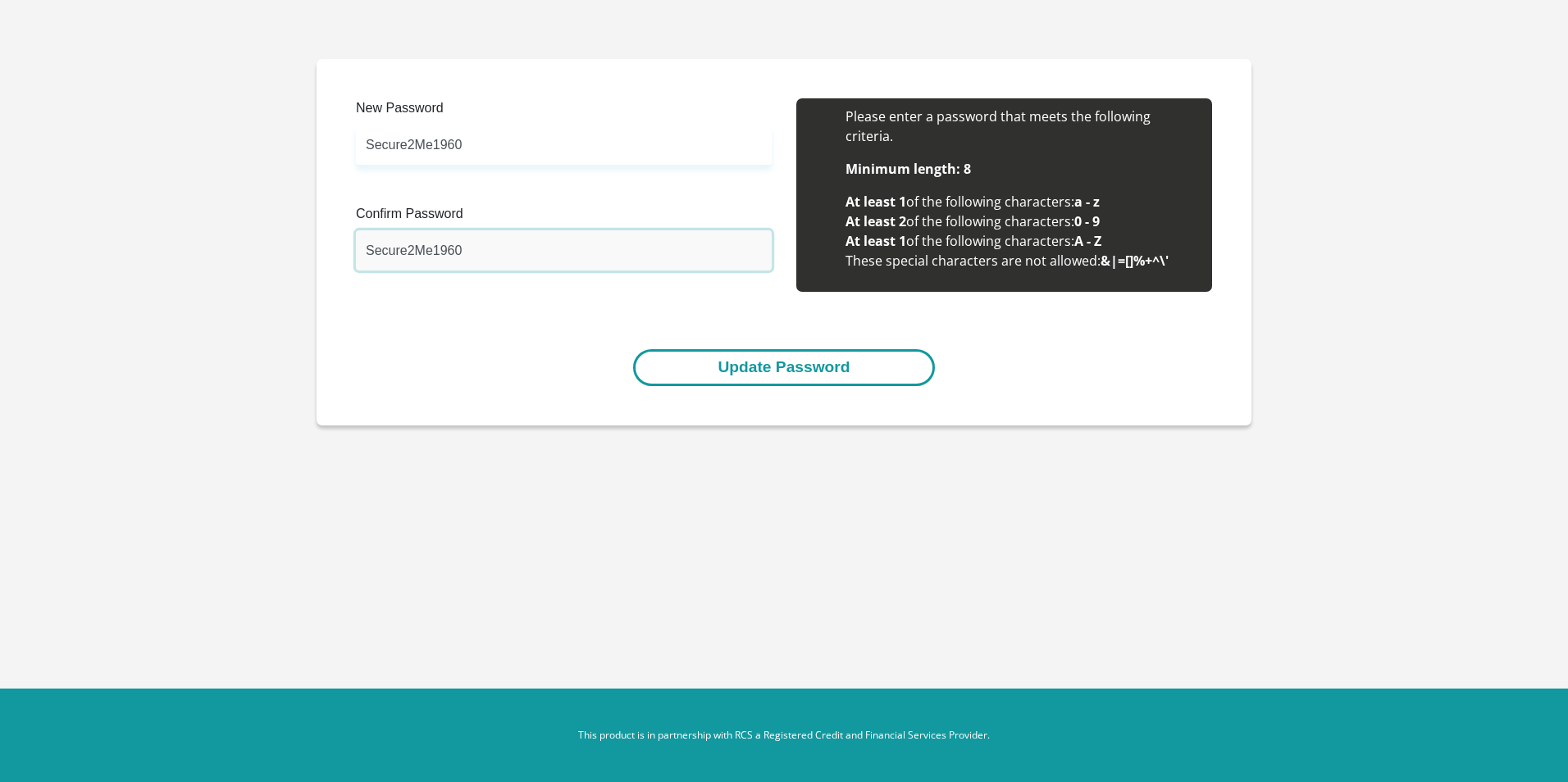
type input "Secure2Me1960"
click at [877, 375] on button "Update Password" at bounding box center [783, 367] width 301 height 37
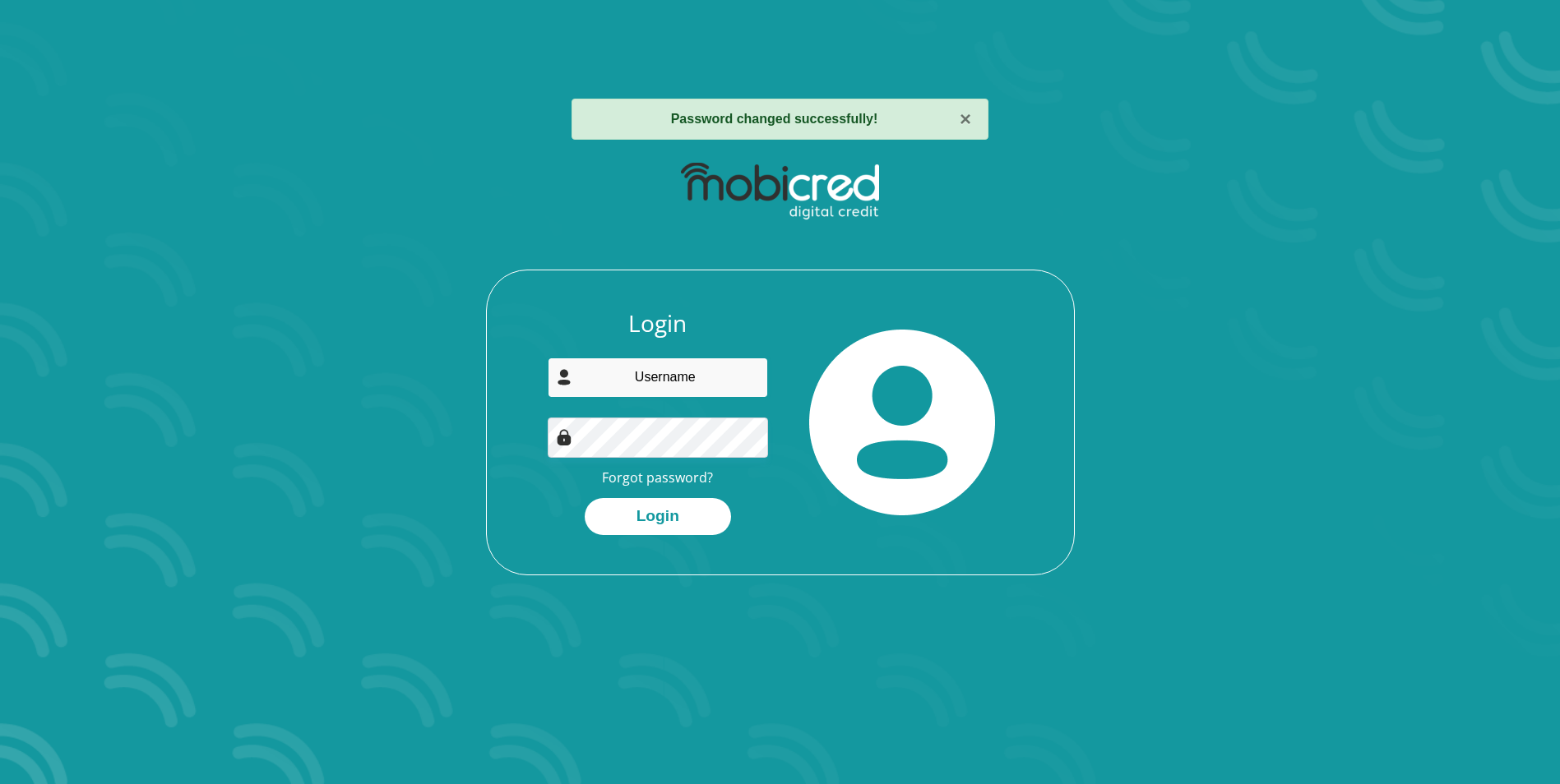
click at [668, 381] on input "email" at bounding box center [658, 377] width 220 height 40
type input "[EMAIL_ADDRESS][DOMAIN_NAME]"
click at [709, 513] on button "Login" at bounding box center [658, 517] width 146 height 37
